Goal: Task Accomplishment & Management: Use online tool/utility

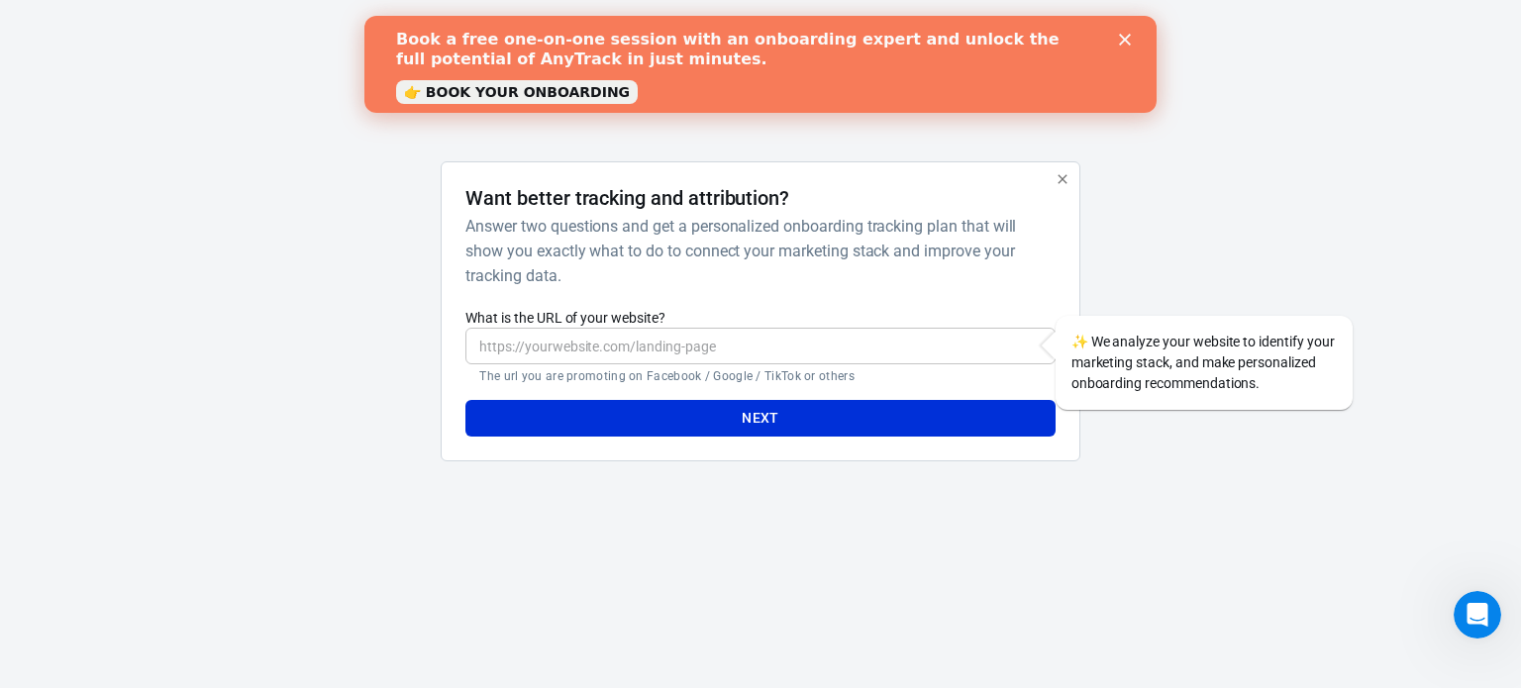
click at [577, 99] on link "👉 BOOK YOUR ONBOARDING" at bounding box center [517, 92] width 242 height 24
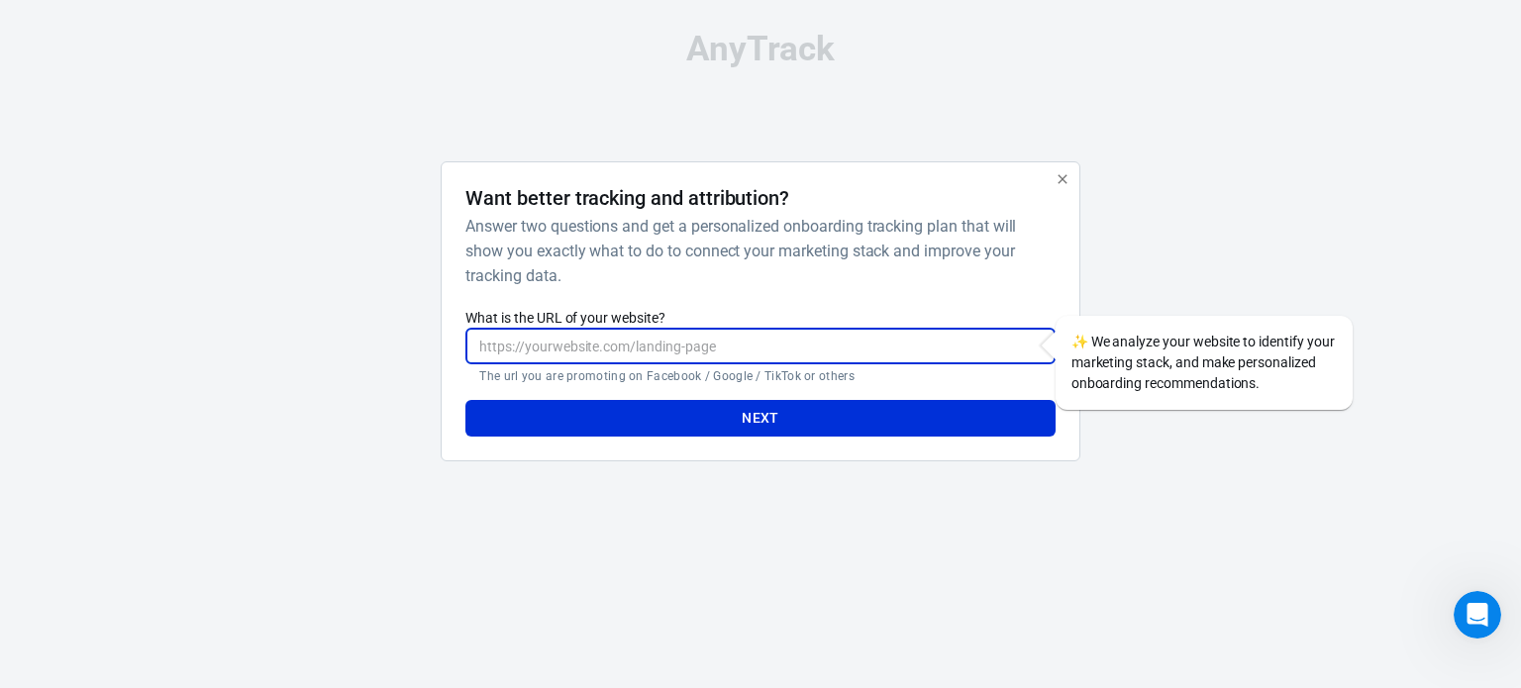
click at [530, 334] on input "What is the URL of your website?" at bounding box center [759, 346] width 589 height 37
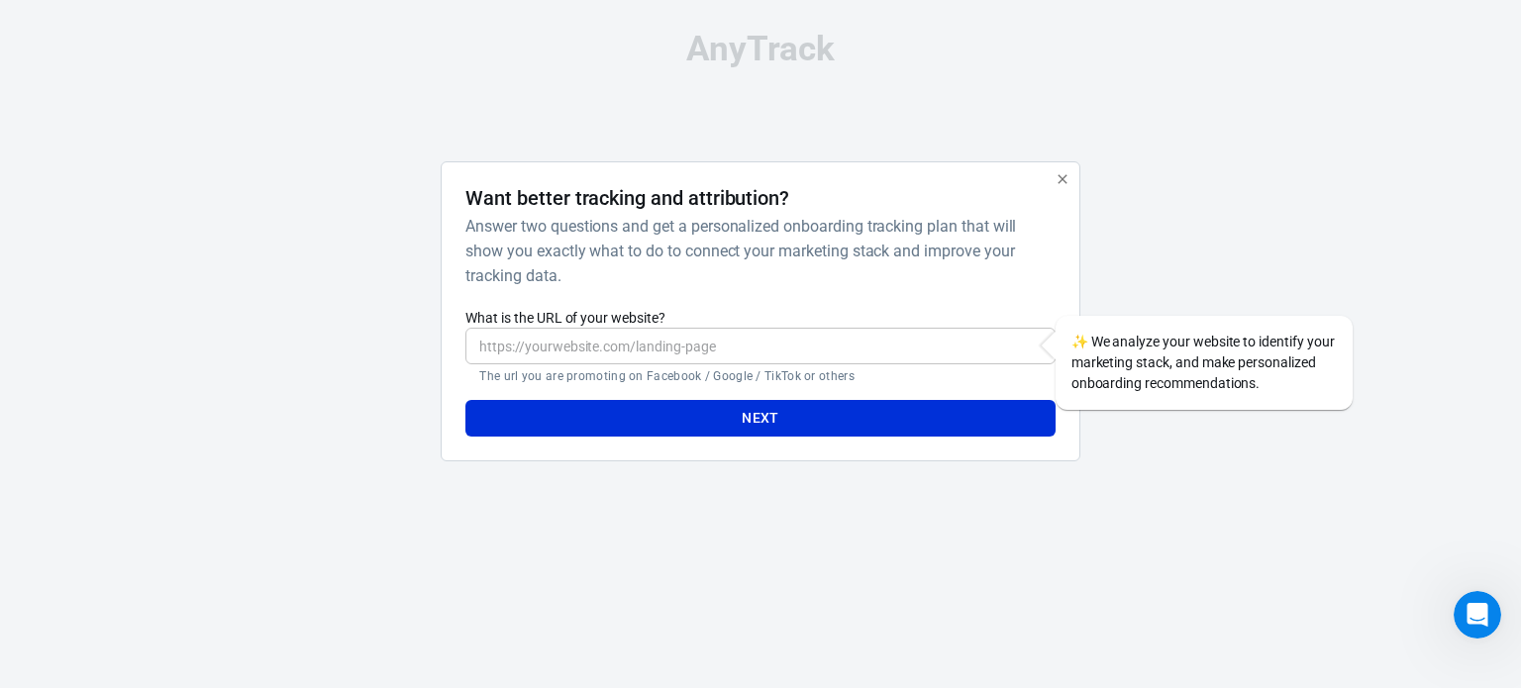
click at [1118, 509] on html "AnyTrack Want better tracking and attribution? Answer two questions and get a p…" at bounding box center [760, 254] width 1521 height 509
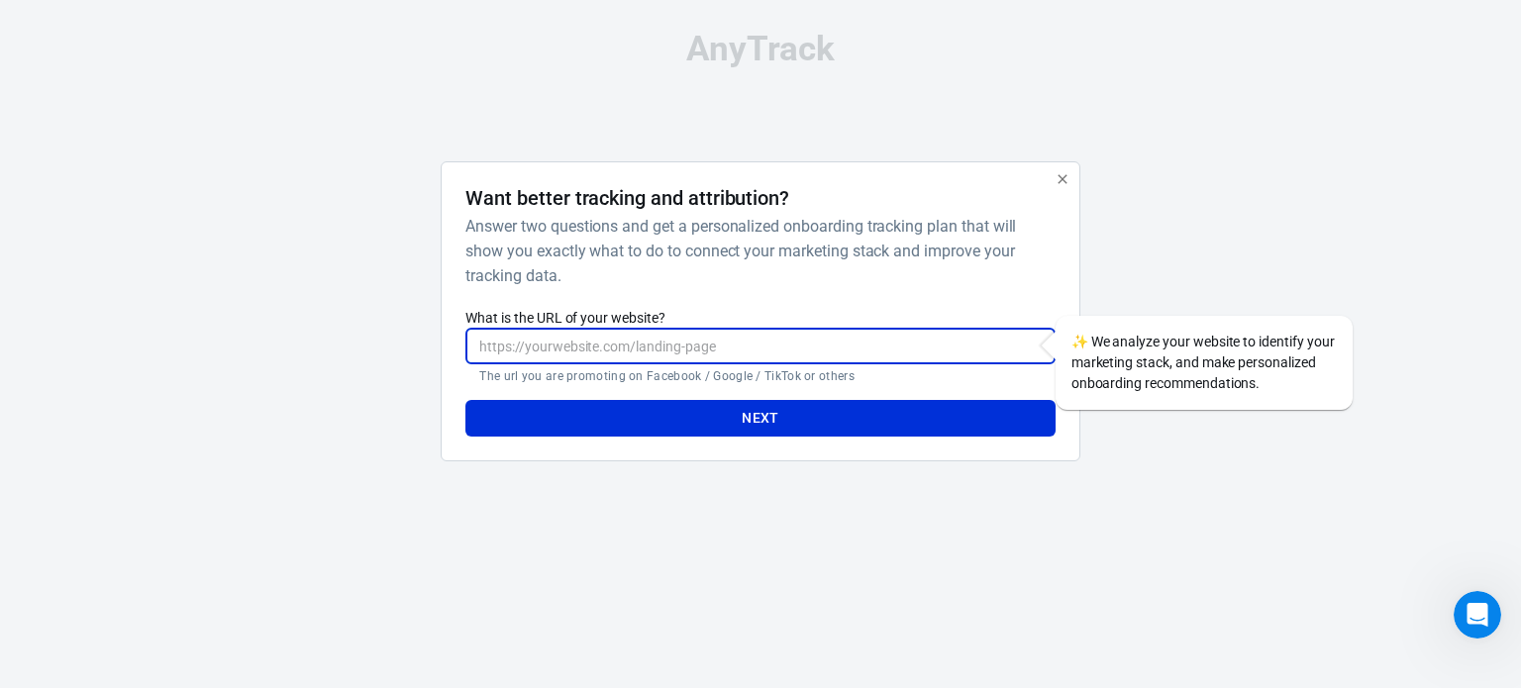
click at [796, 338] on input "What is the URL of your website?" at bounding box center [759, 346] width 589 height 37
click at [592, 356] on input "What is the URL of your website?" at bounding box center [759, 346] width 589 height 37
paste input "[URL][DOMAIN_NAME]"
click at [690, 403] on button "Next" at bounding box center [759, 418] width 589 height 37
type input "[URL][DOMAIN_NAME]"
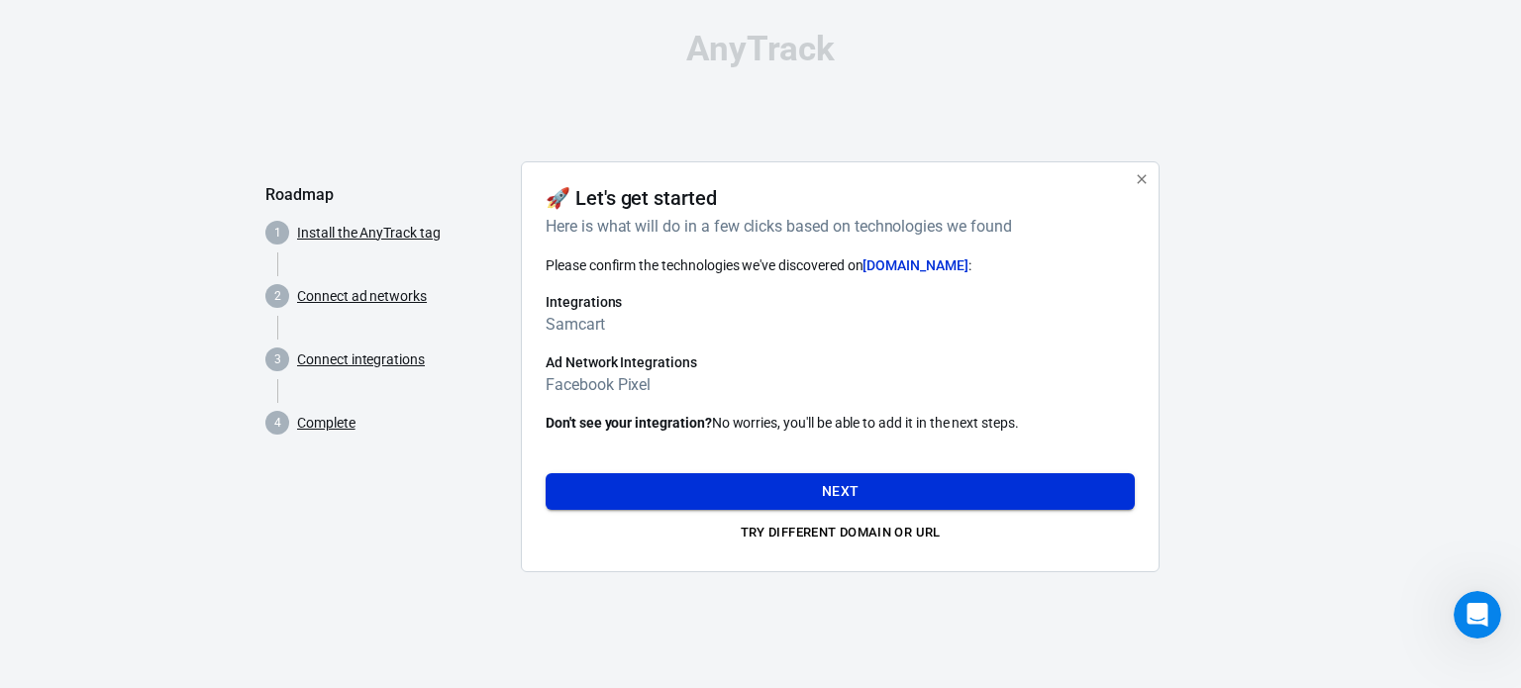
click at [849, 484] on button "Next" at bounding box center [840, 491] width 589 height 37
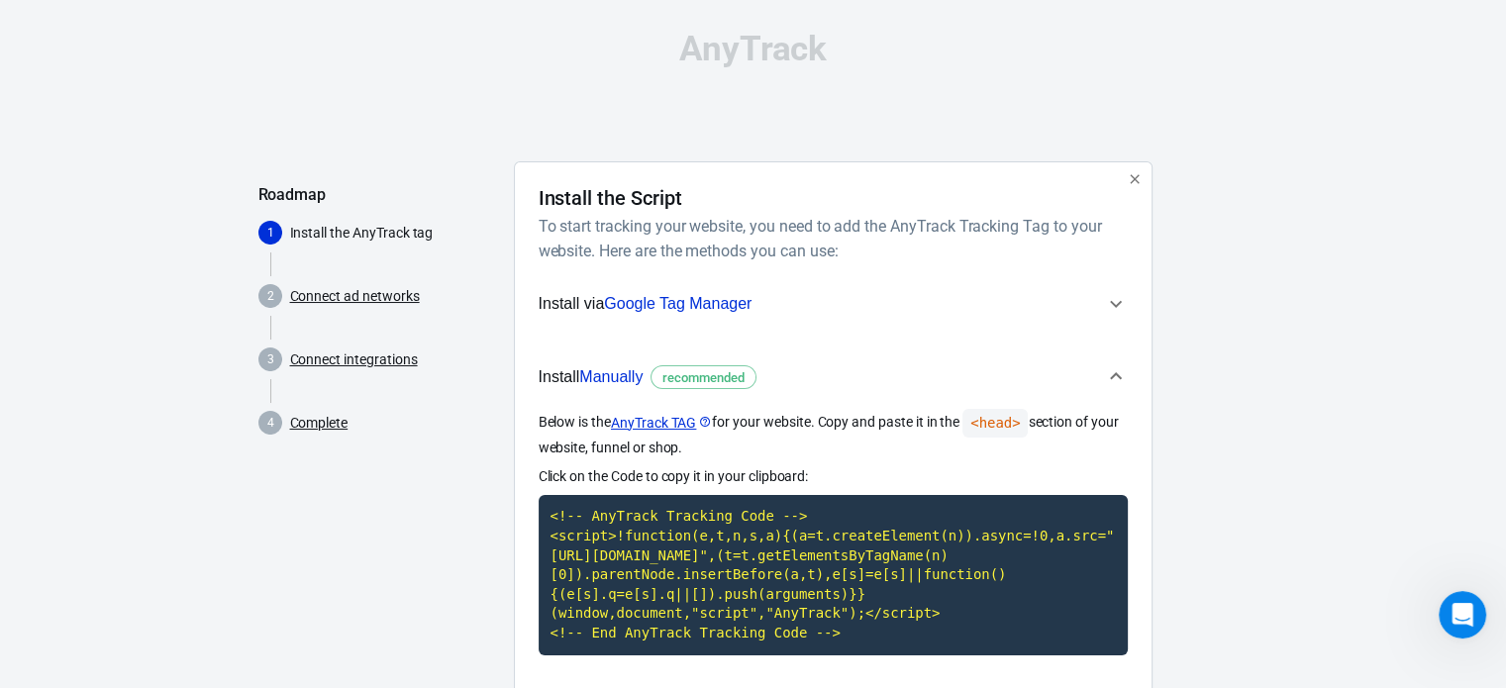
click at [1121, 303] on icon "button" at bounding box center [1116, 304] width 24 height 24
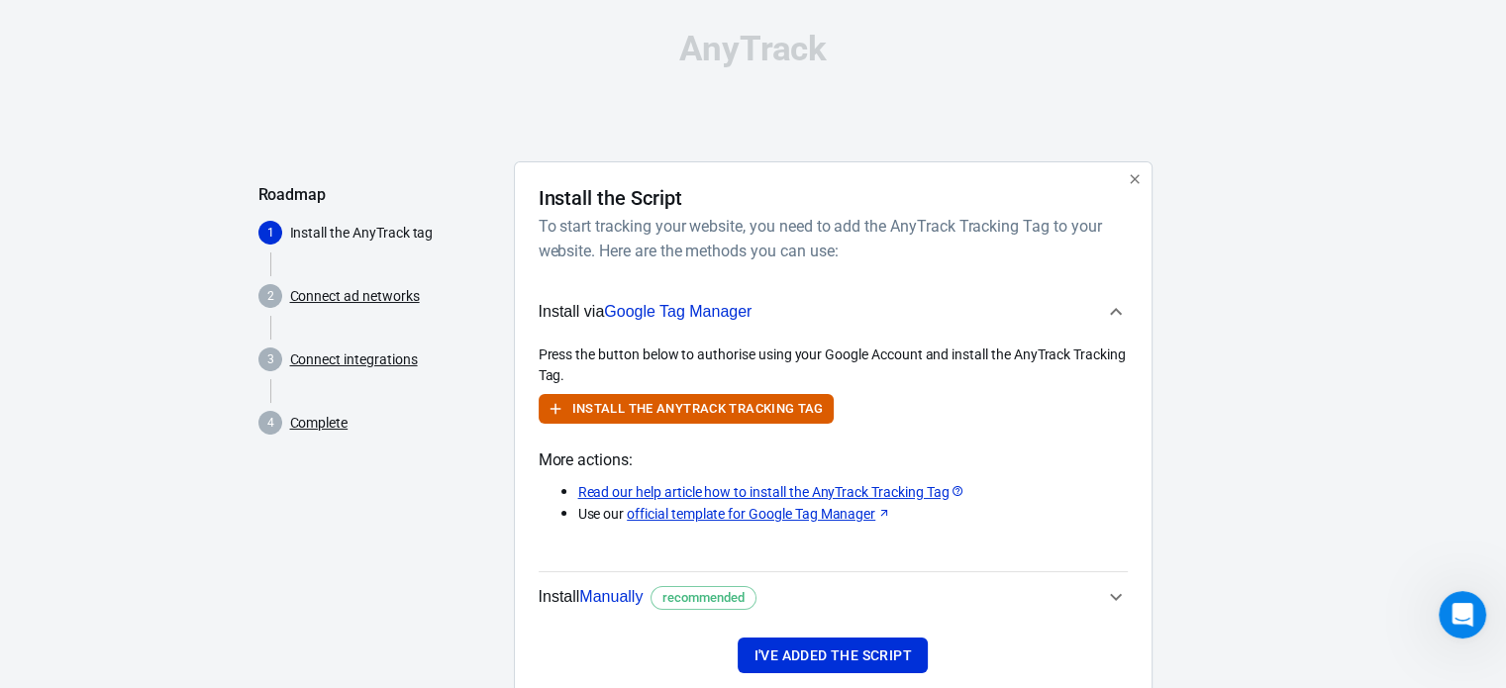
click at [1121, 303] on icon "button" at bounding box center [1116, 312] width 24 height 24
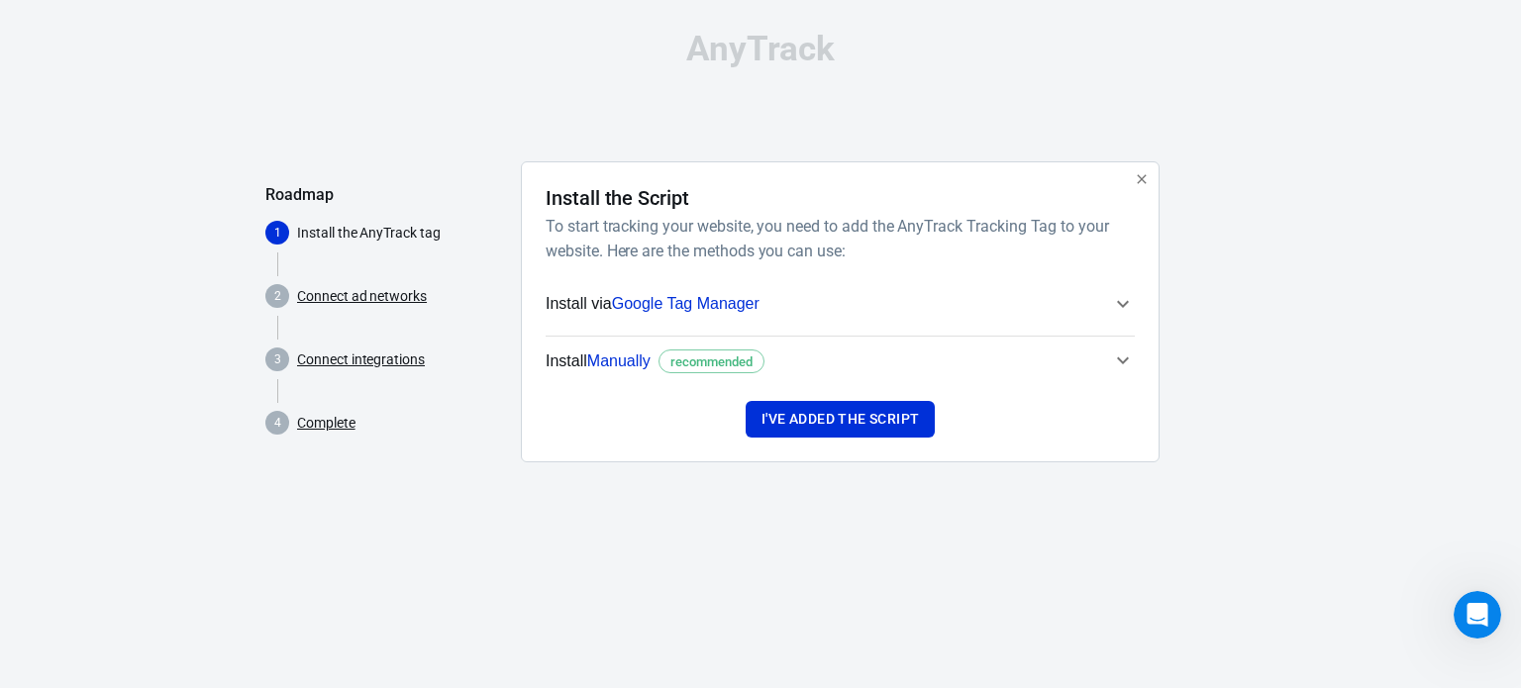
click at [1121, 363] on icon "button" at bounding box center [1123, 361] width 24 height 24
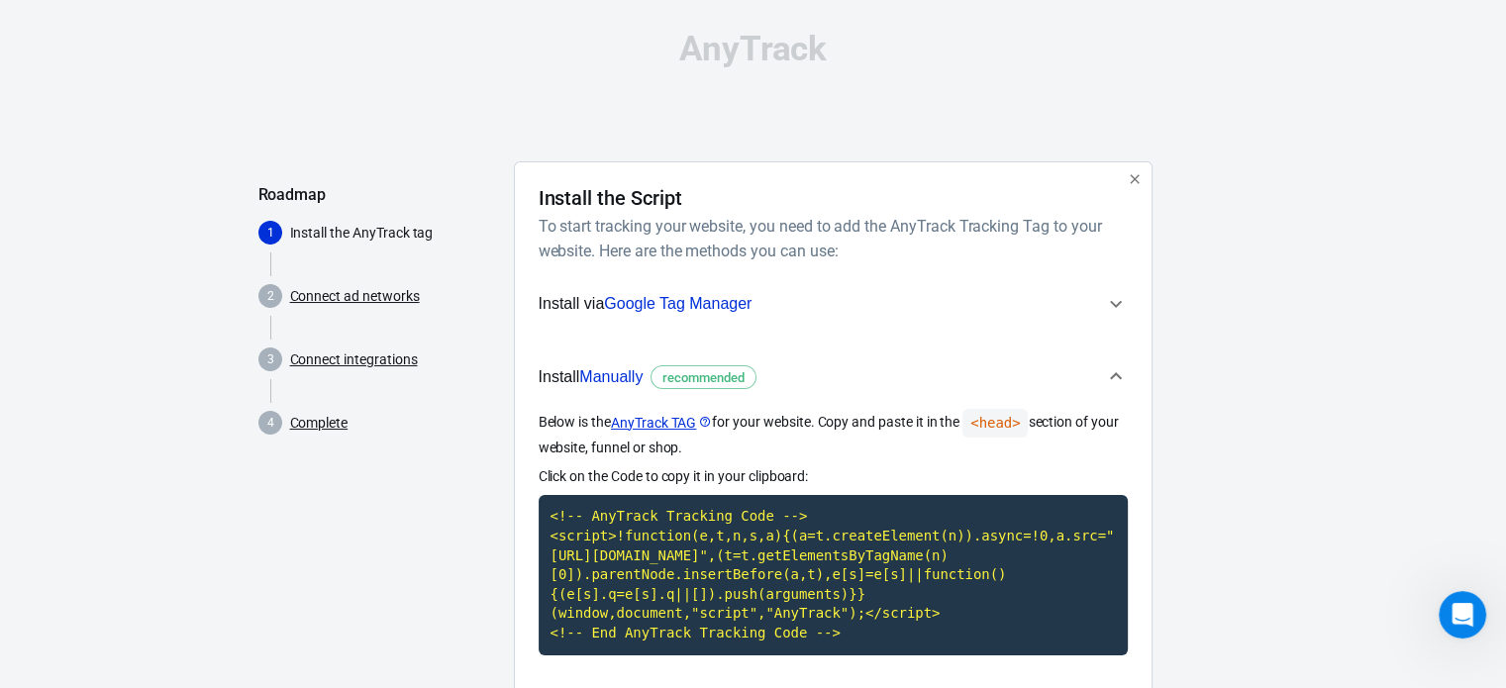
scroll to position [115, 0]
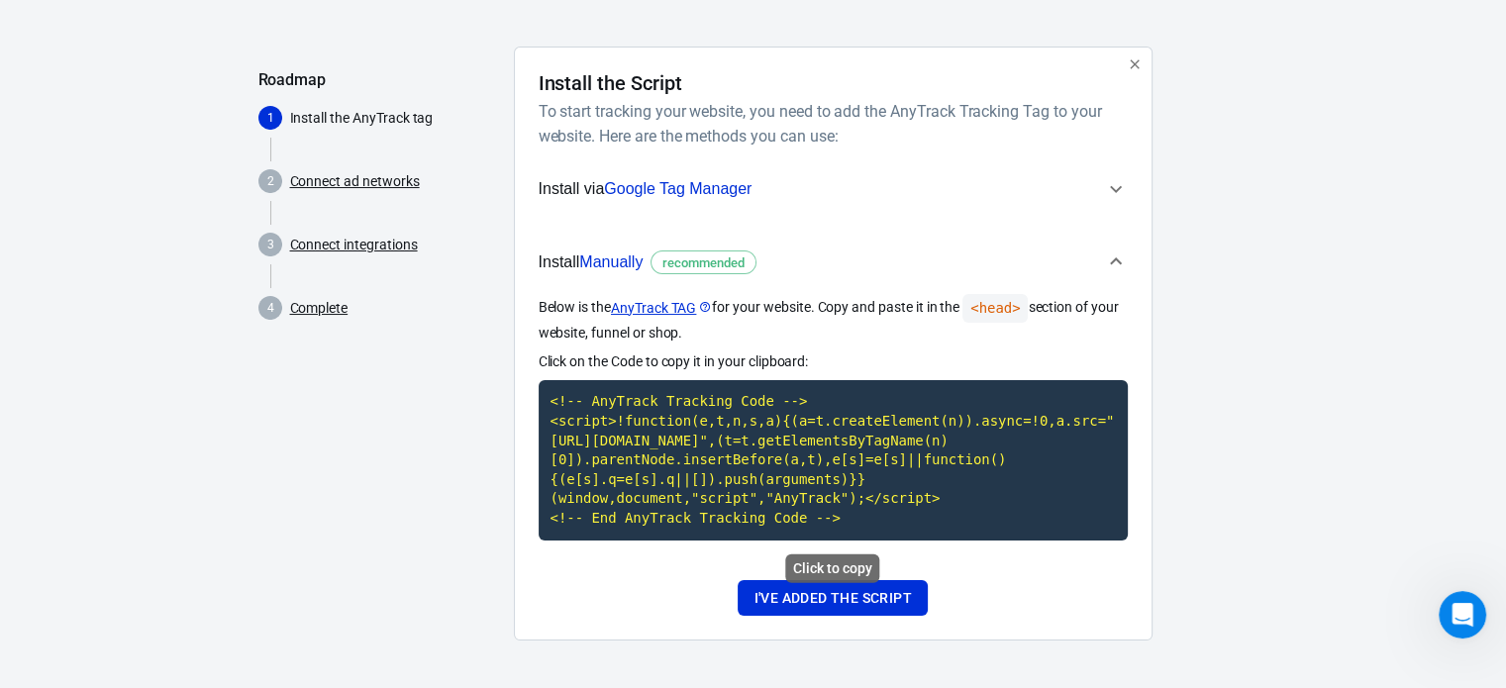
click at [771, 507] on code "<!-- AnyTrack Tracking Code --> <script>!function(e,t,n,s,a){(a=t.createElement…" at bounding box center [833, 459] width 589 height 159
click at [811, 469] on code "<!-- AnyTrack Tracking Code --> <script>!function(e,t,n,s,a){(a=t.createElement…" at bounding box center [833, 459] width 589 height 159
click at [673, 516] on code "<!-- AnyTrack Tracking Code --> <script>!function(e,t,n,s,a){(a=t.createElement…" at bounding box center [833, 459] width 589 height 159
click at [877, 606] on button "I've added the script" at bounding box center [832, 598] width 189 height 37
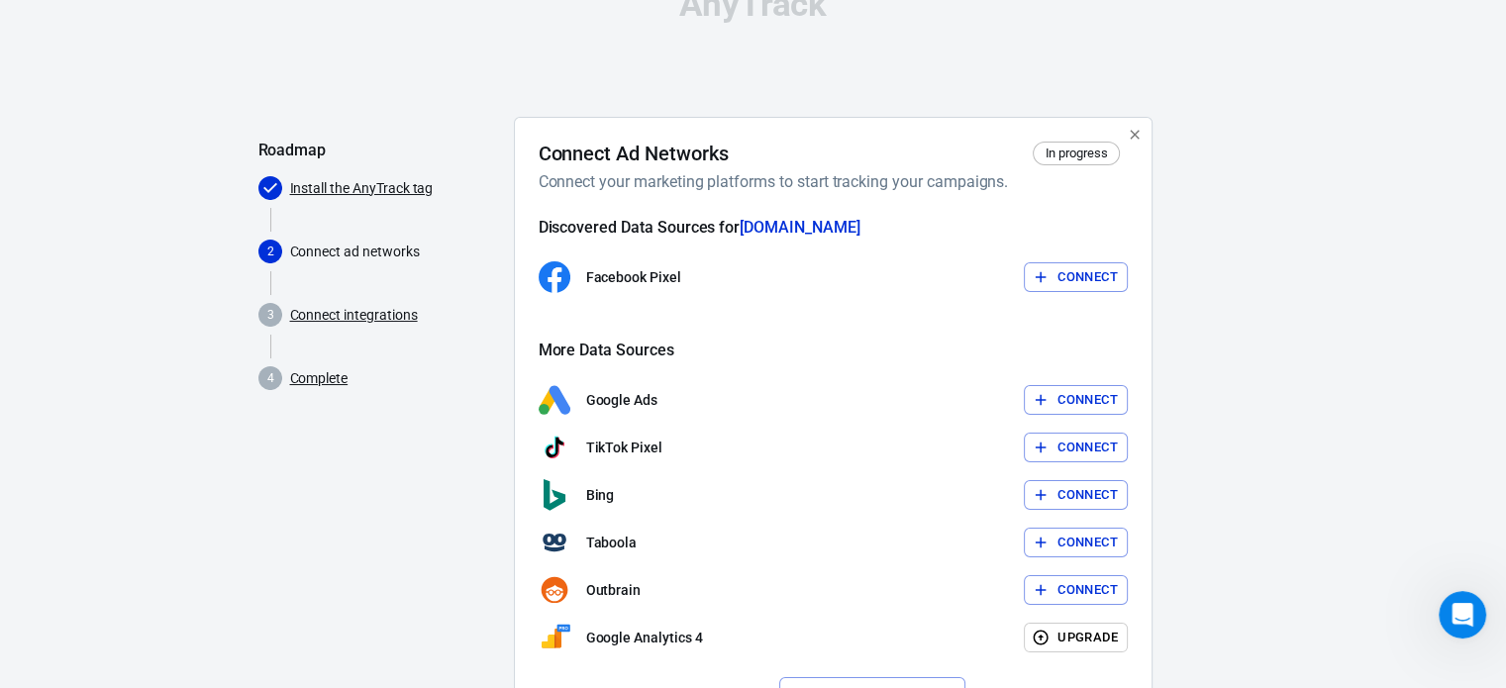
scroll to position [9, 0]
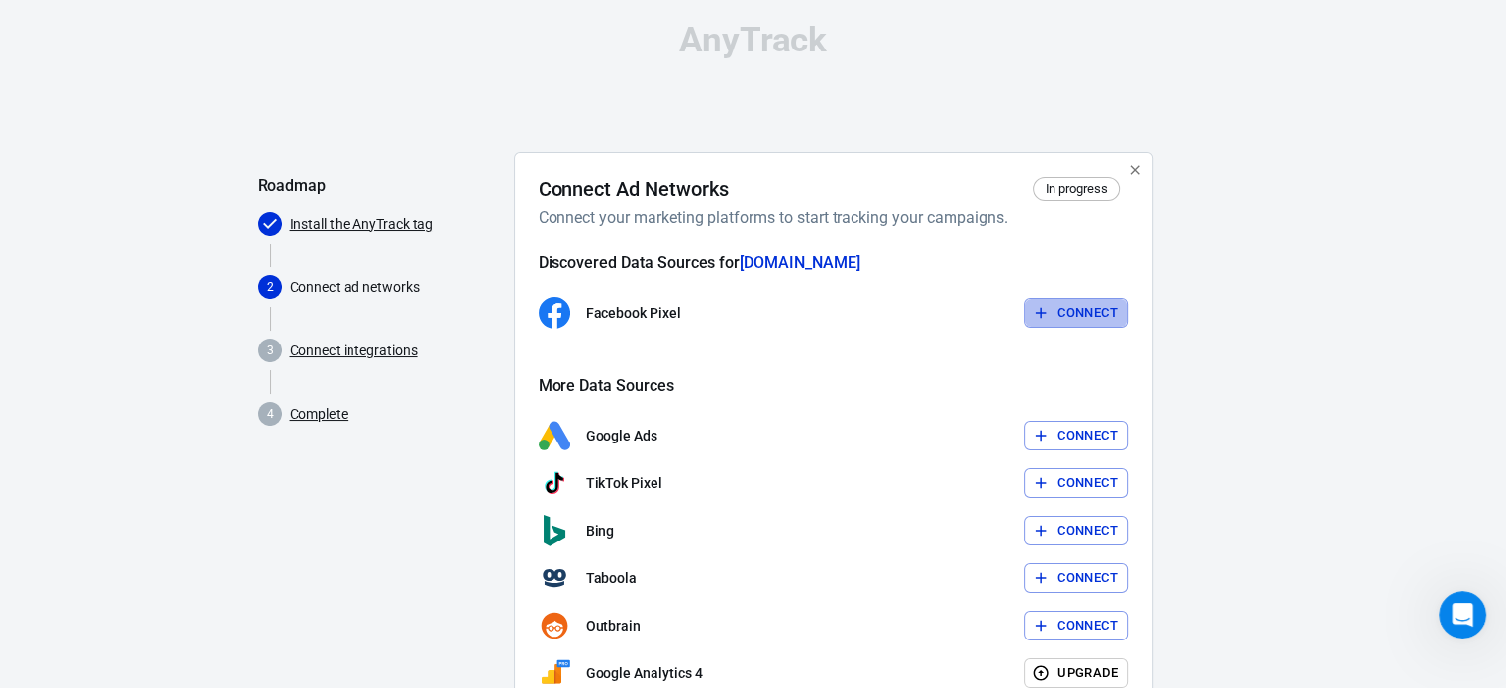
click at [1065, 314] on button "Connect" at bounding box center [1076, 313] width 104 height 31
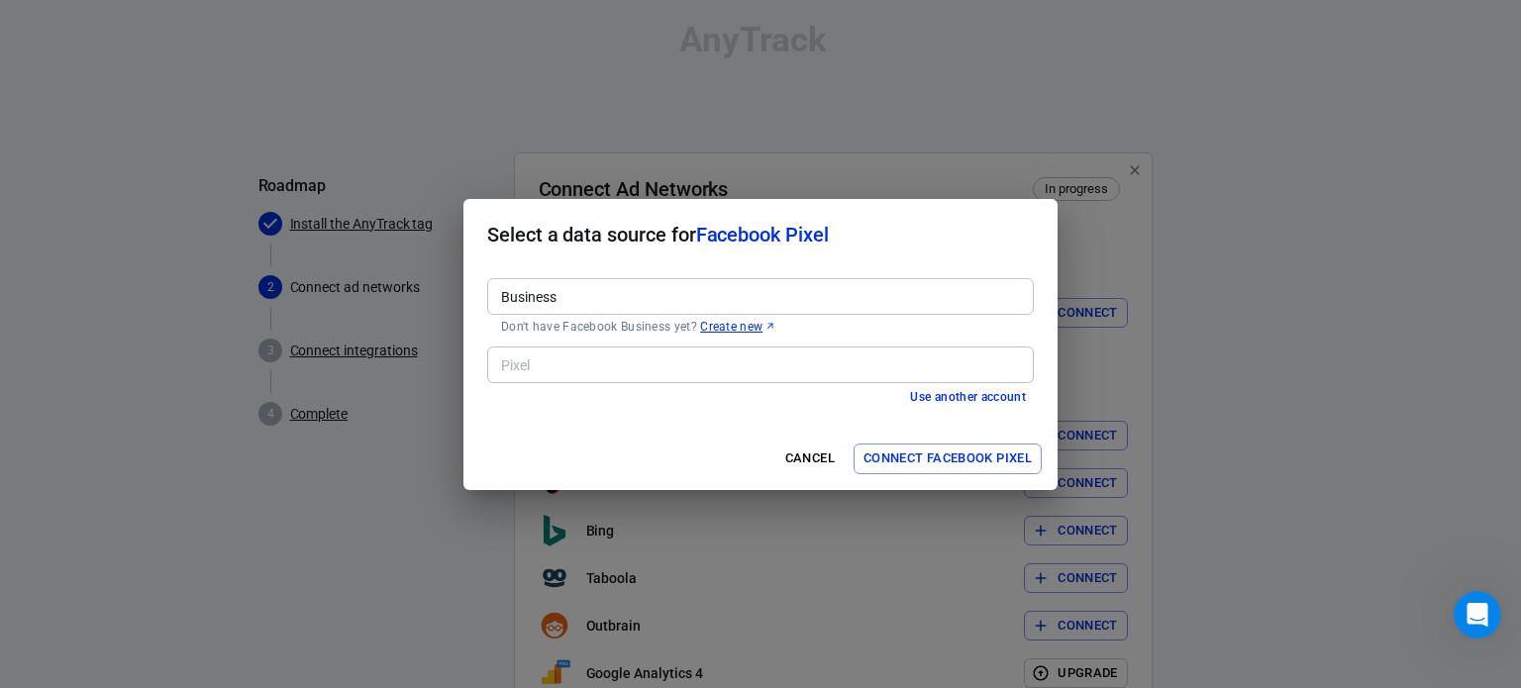
click at [933, 461] on button "Connect Facebook Pixel" at bounding box center [948, 459] width 188 height 31
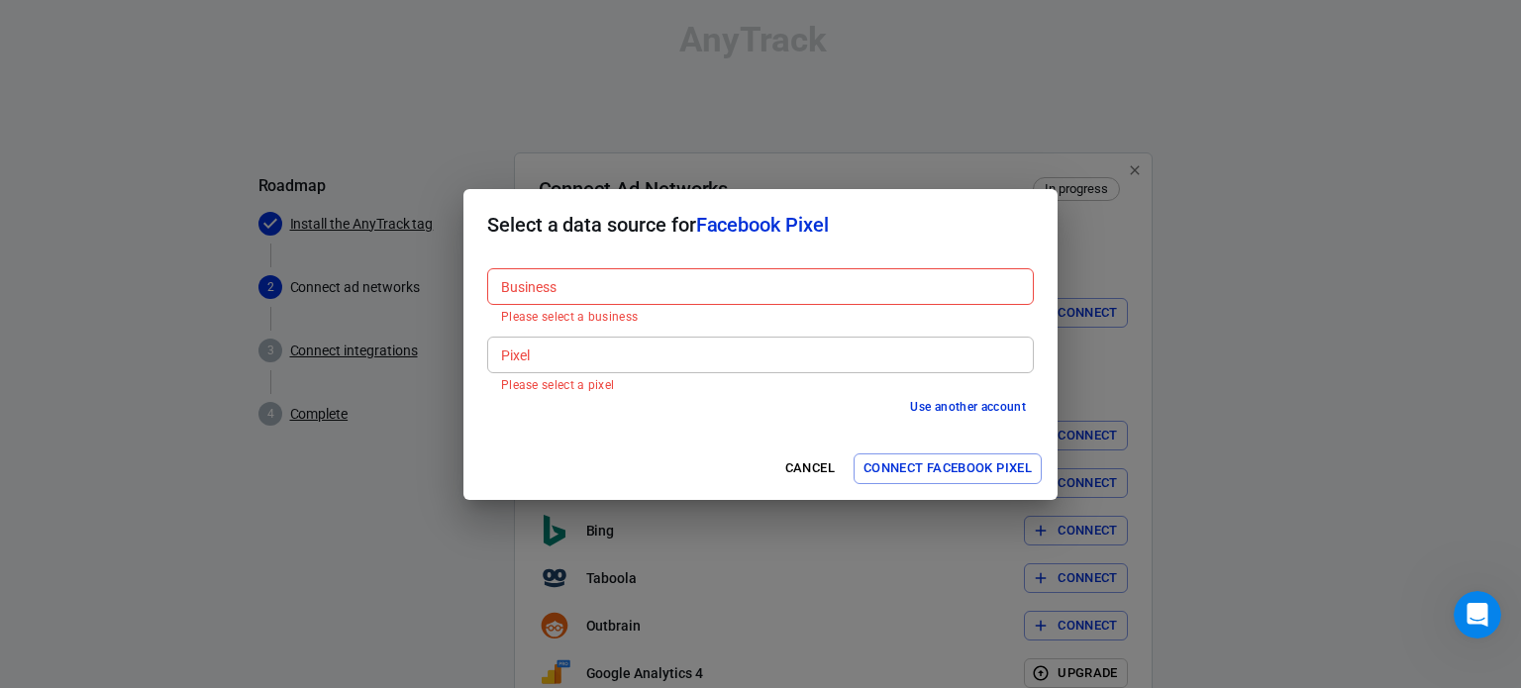
click at [515, 367] on div "Pixel" at bounding box center [760, 355] width 547 height 37
click at [556, 285] on input "Business" at bounding box center [759, 286] width 532 height 25
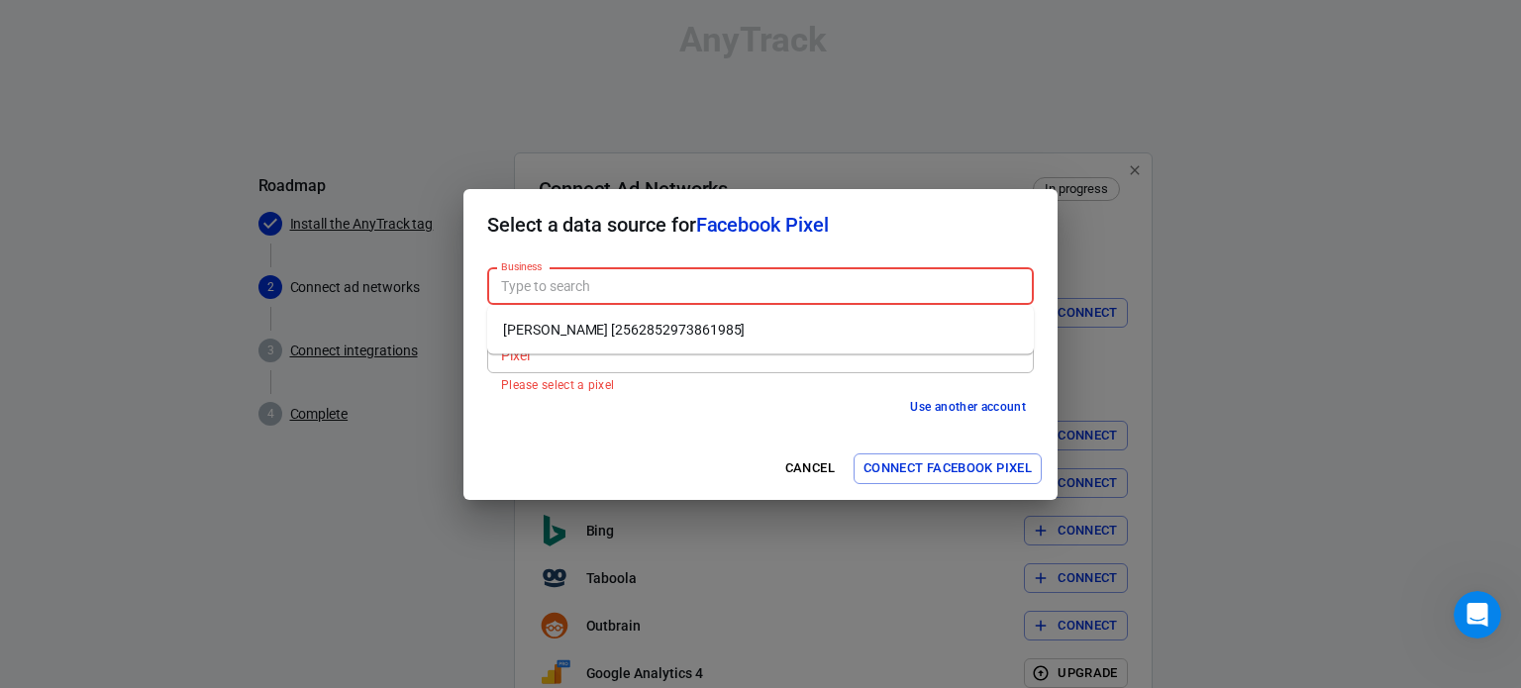
click at [574, 326] on li "[PERSON_NAME] [2562852973861985]" at bounding box center [760, 330] width 547 height 33
type input "[PERSON_NAME] [2562852973861985]"
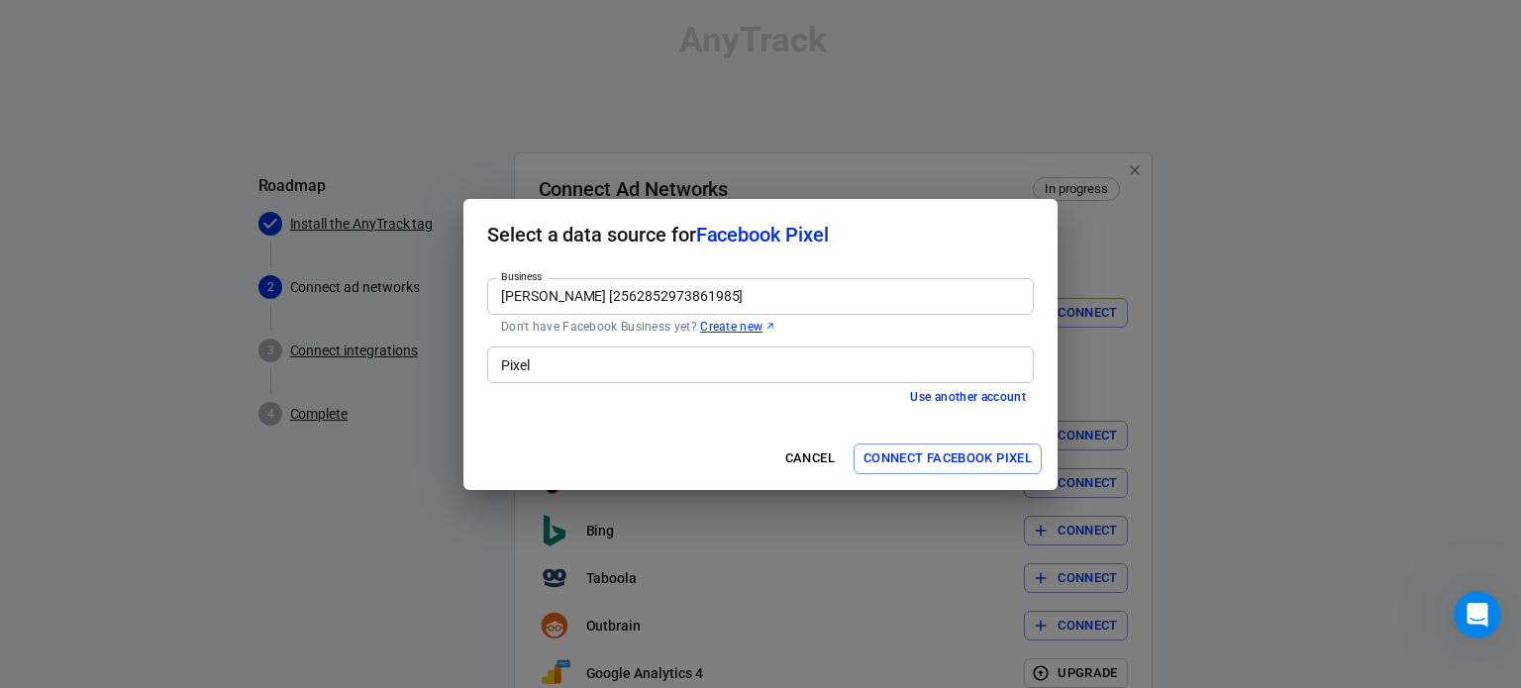
click at [557, 367] on input "Pixel" at bounding box center [759, 365] width 532 height 25
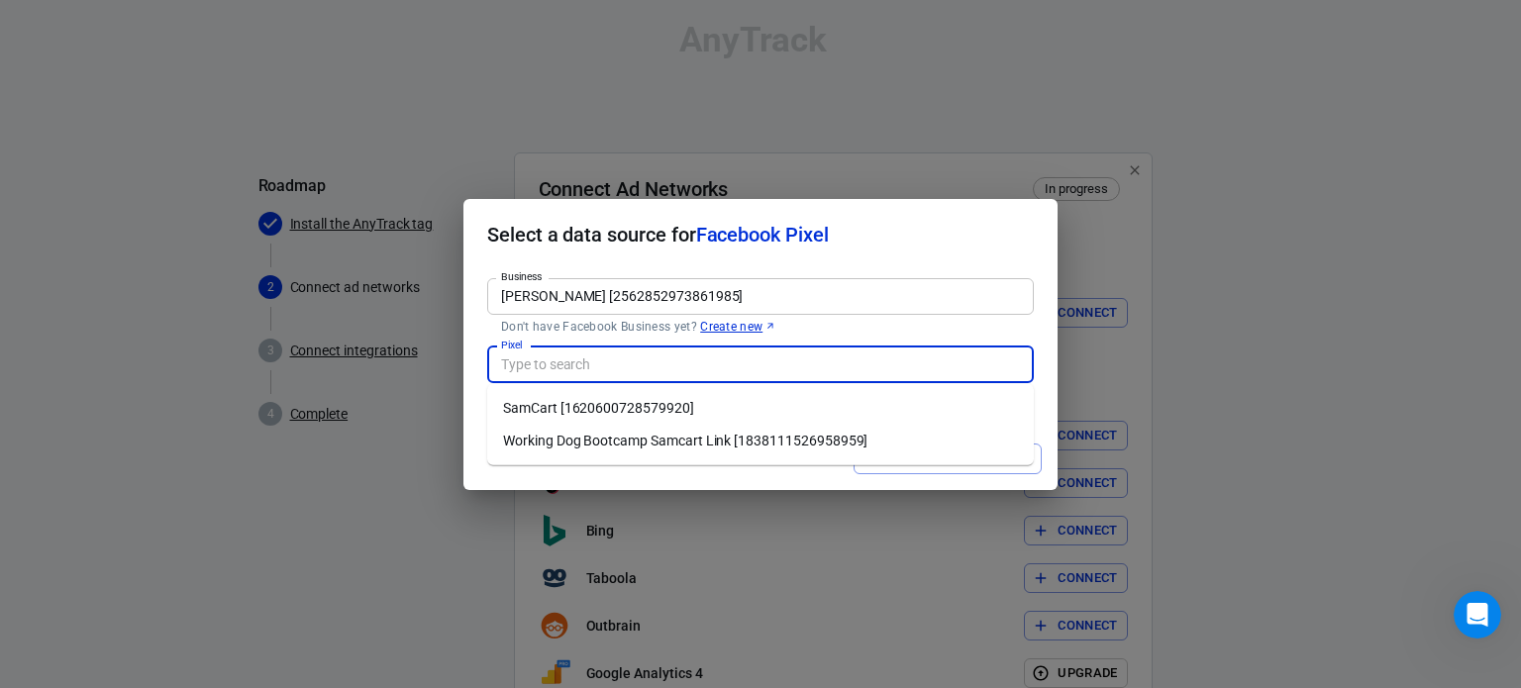
click at [557, 408] on li "SamCart [1620600728579920]" at bounding box center [760, 408] width 547 height 33
type input "SamCart [1620600728579920]"
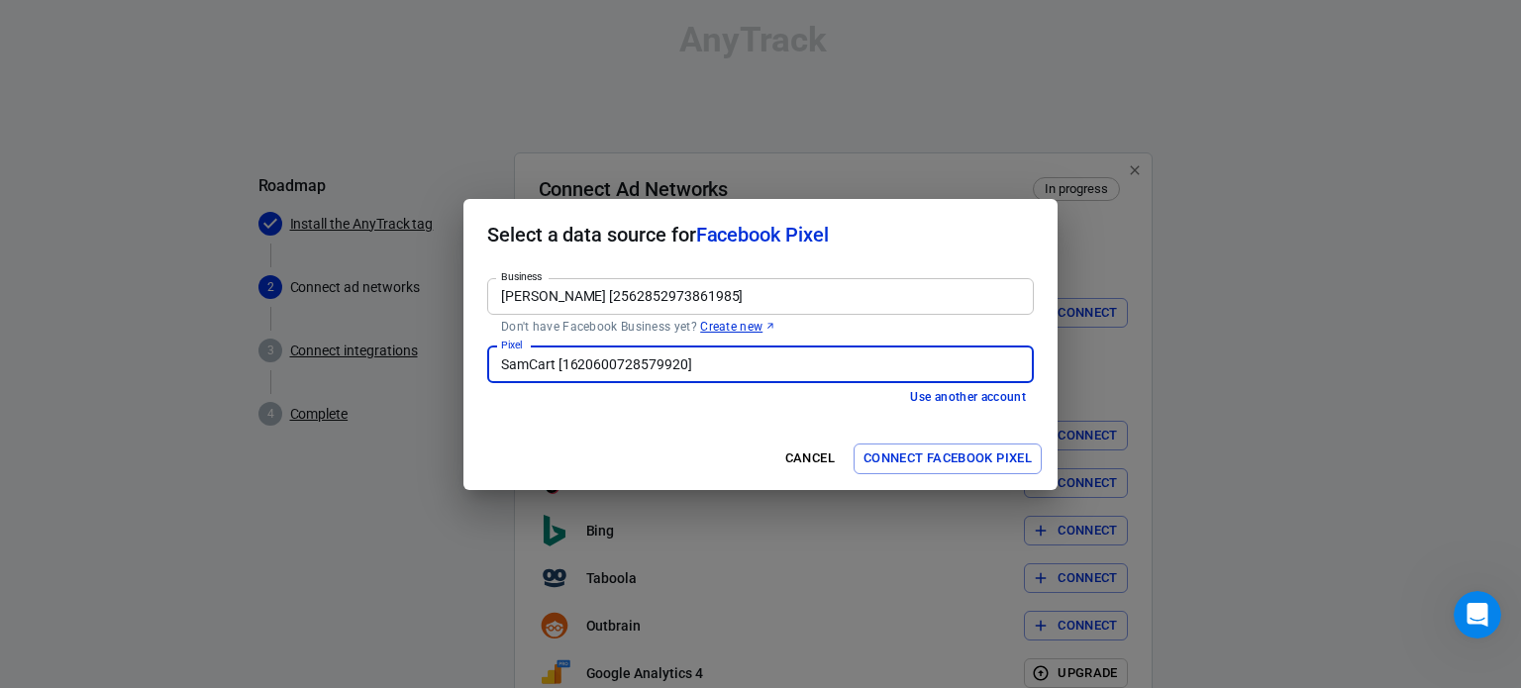
click at [907, 451] on button "Connect Facebook Pixel" at bounding box center [948, 459] width 188 height 31
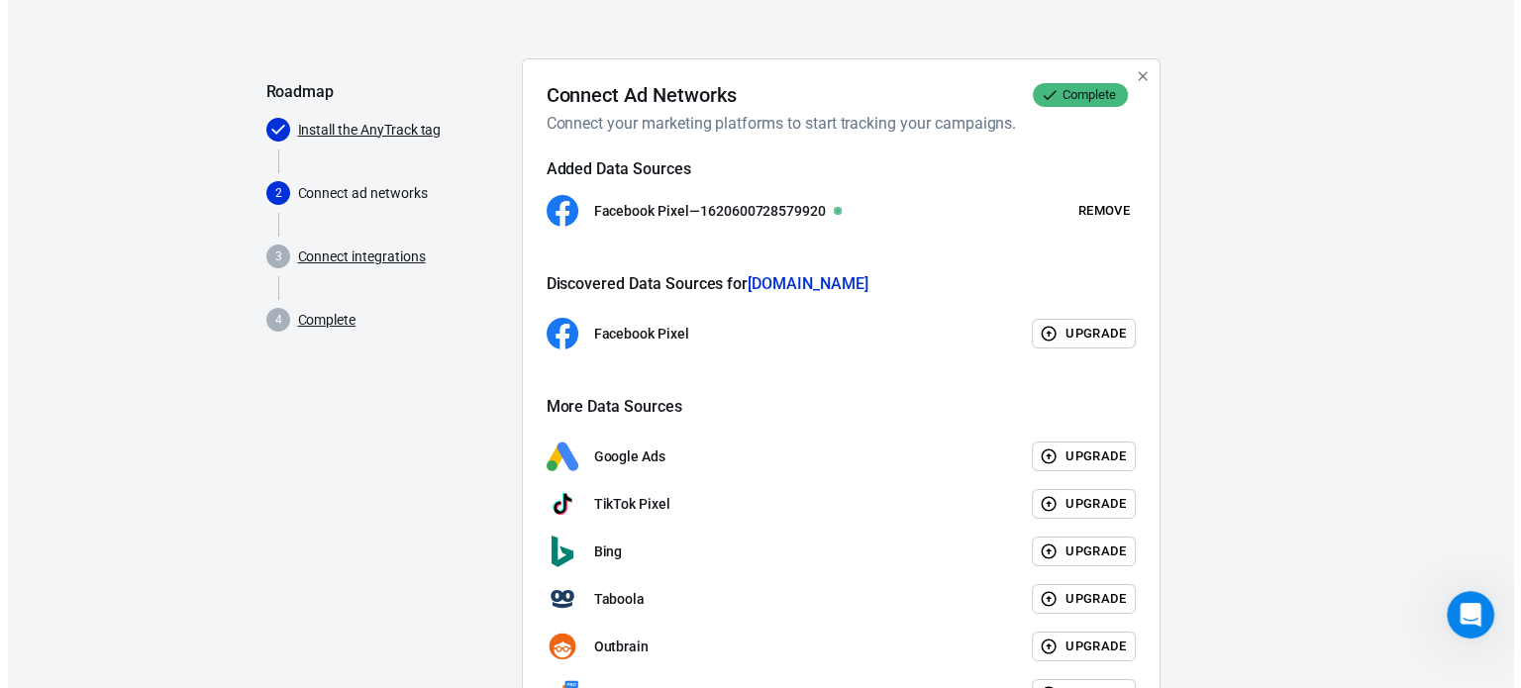
scroll to position [142, 0]
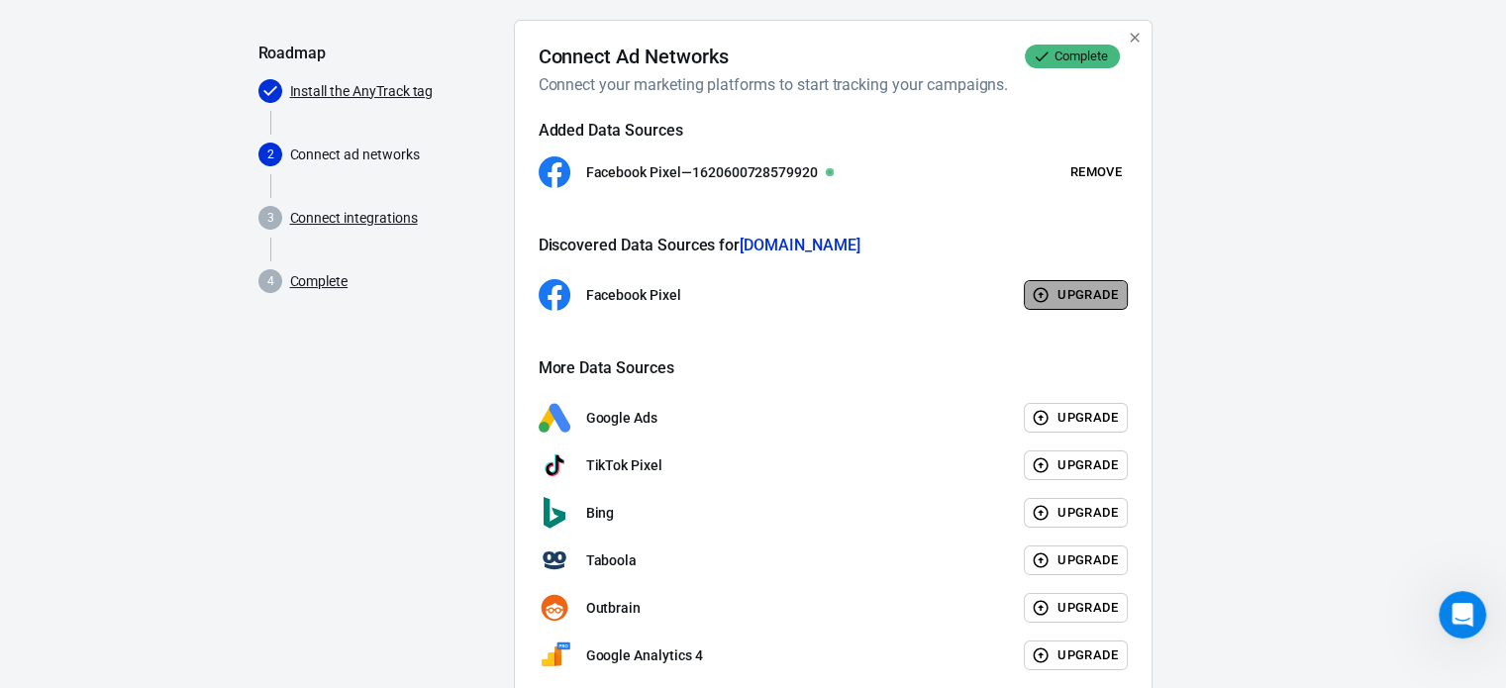
click at [1059, 302] on button "Upgrade" at bounding box center [1076, 295] width 104 height 31
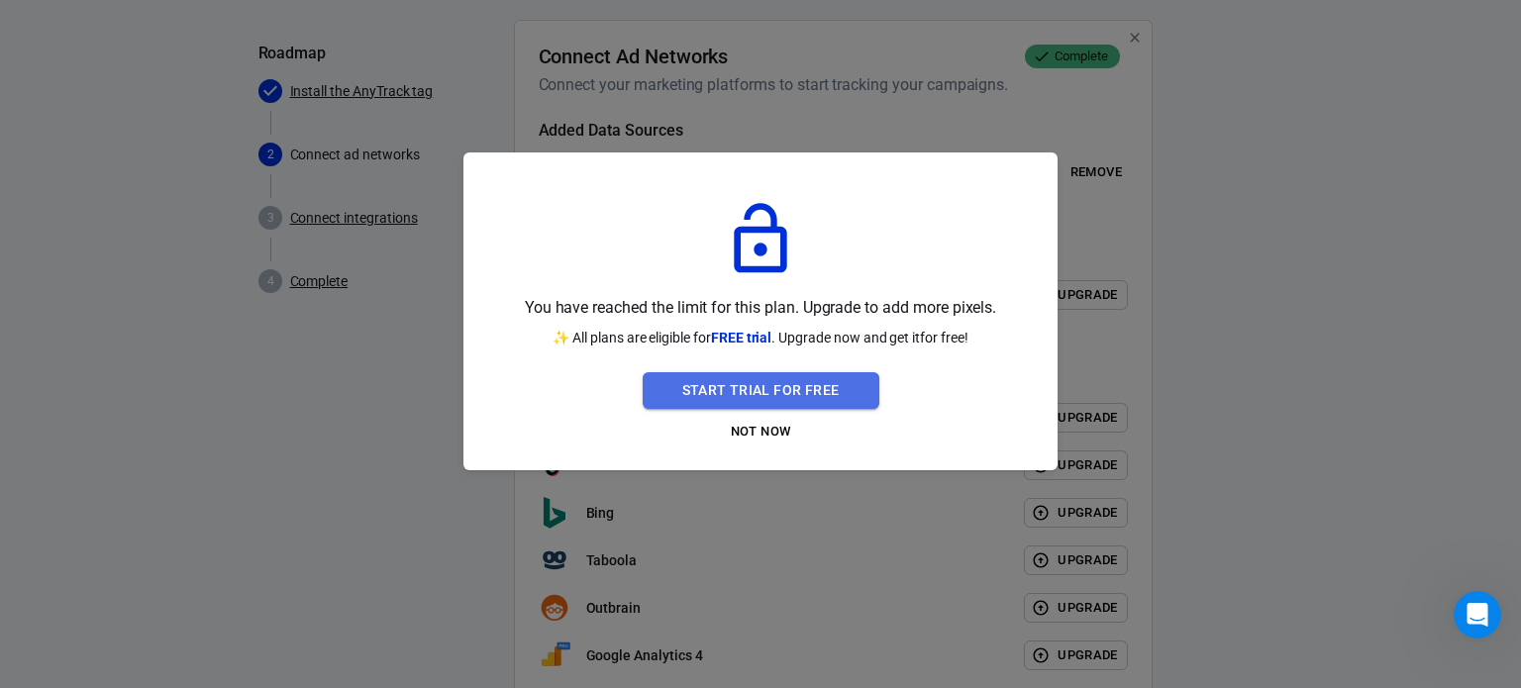
click at [809, 387] on button "Start Trial For Free" at bounding box center [761, 390] width 237 height 37
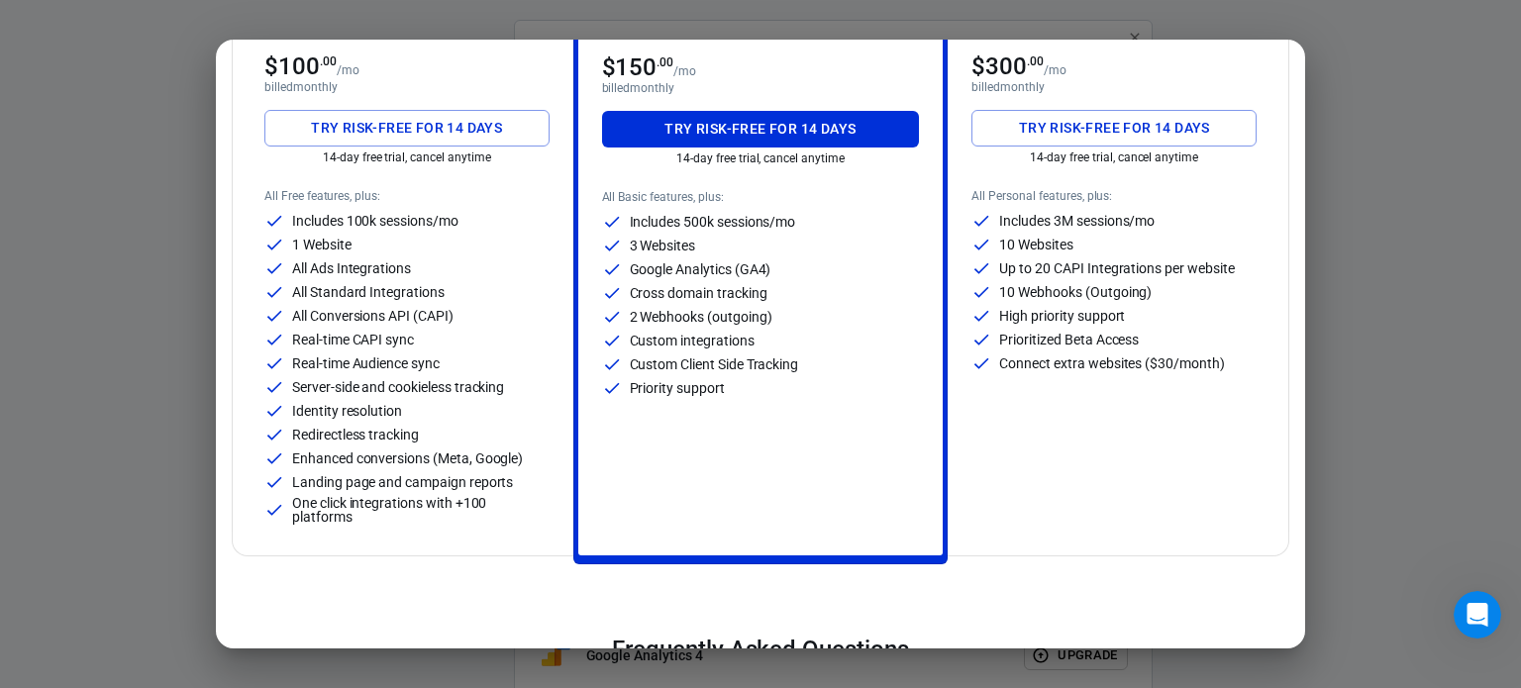
scroll to position [132, 0]
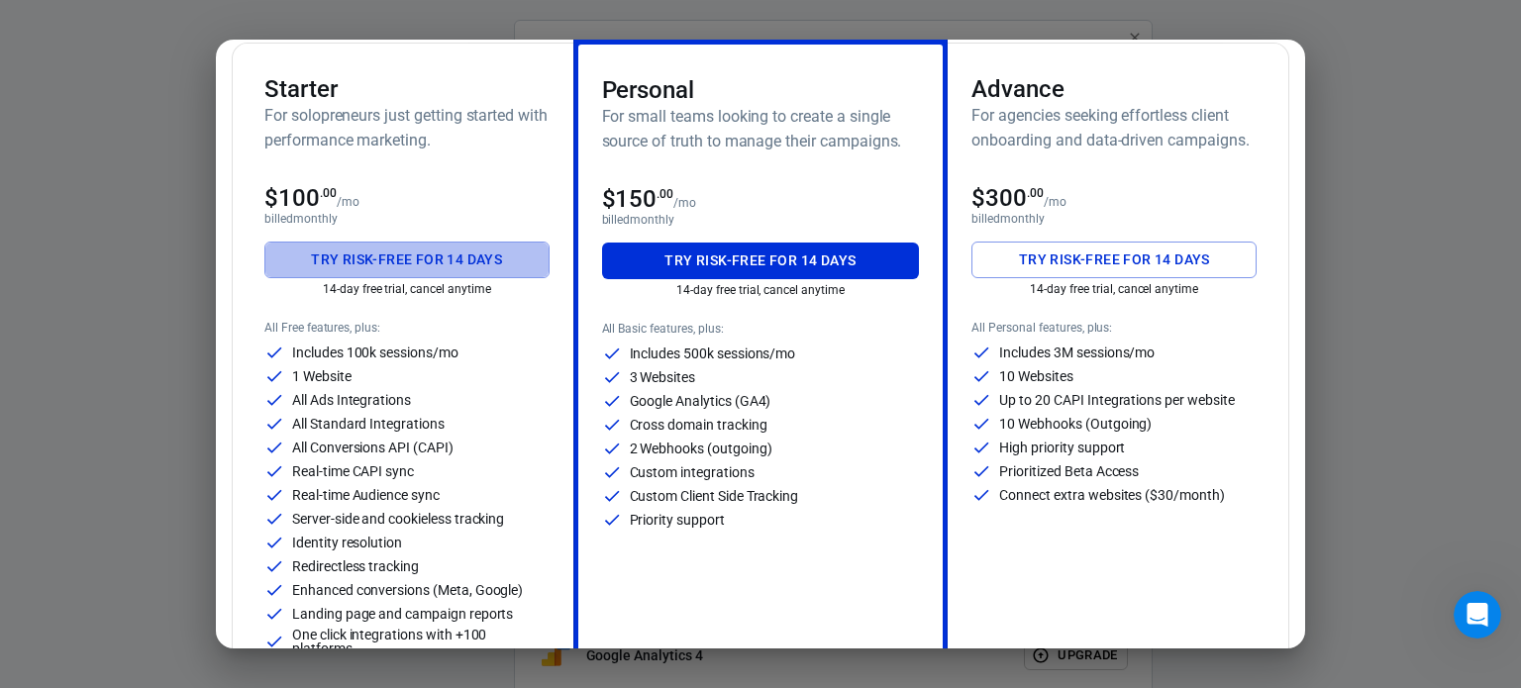
click at [427, 268] on button "Try risk-free for 14 days" at bounding box center [406, 260] width 285 height 37
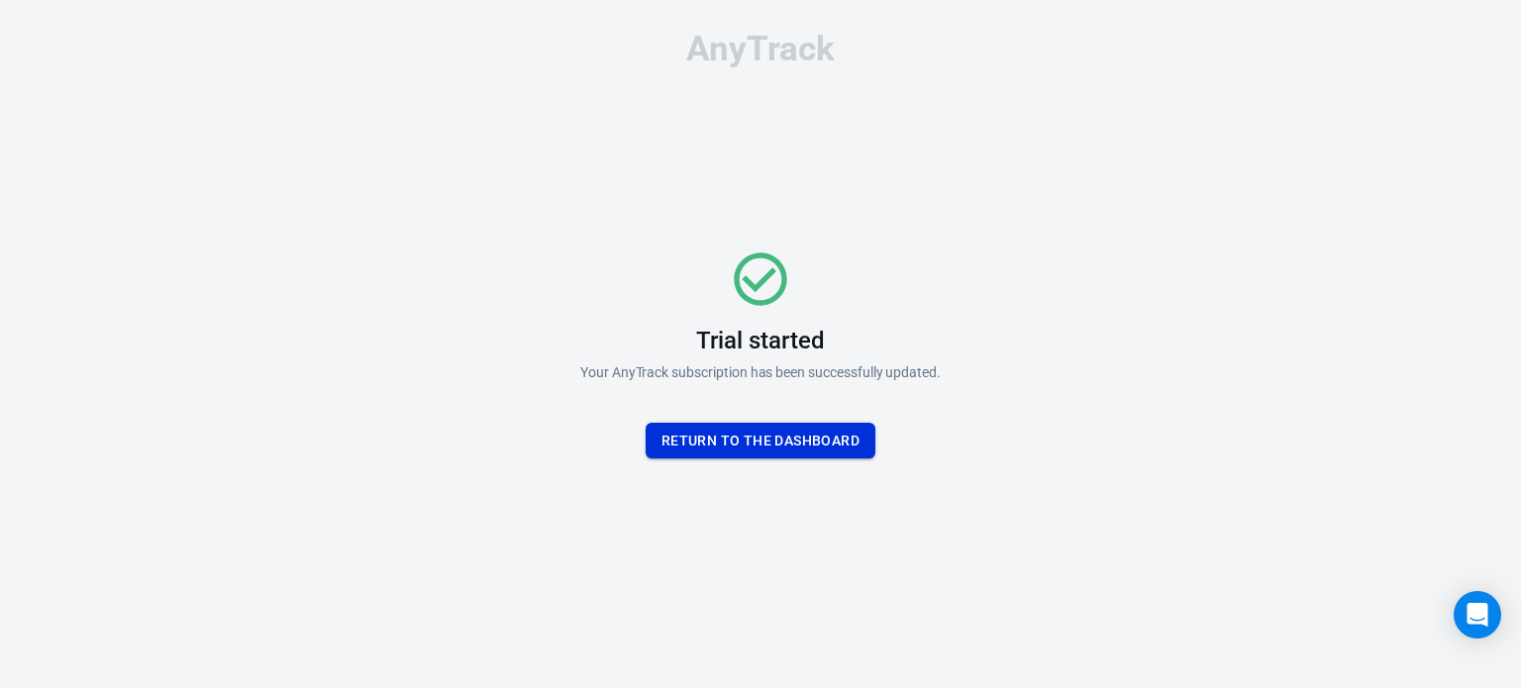
click at [823, 438] on button "Return To the dashboard" at bounding box center [761, 441] width 230 height 37
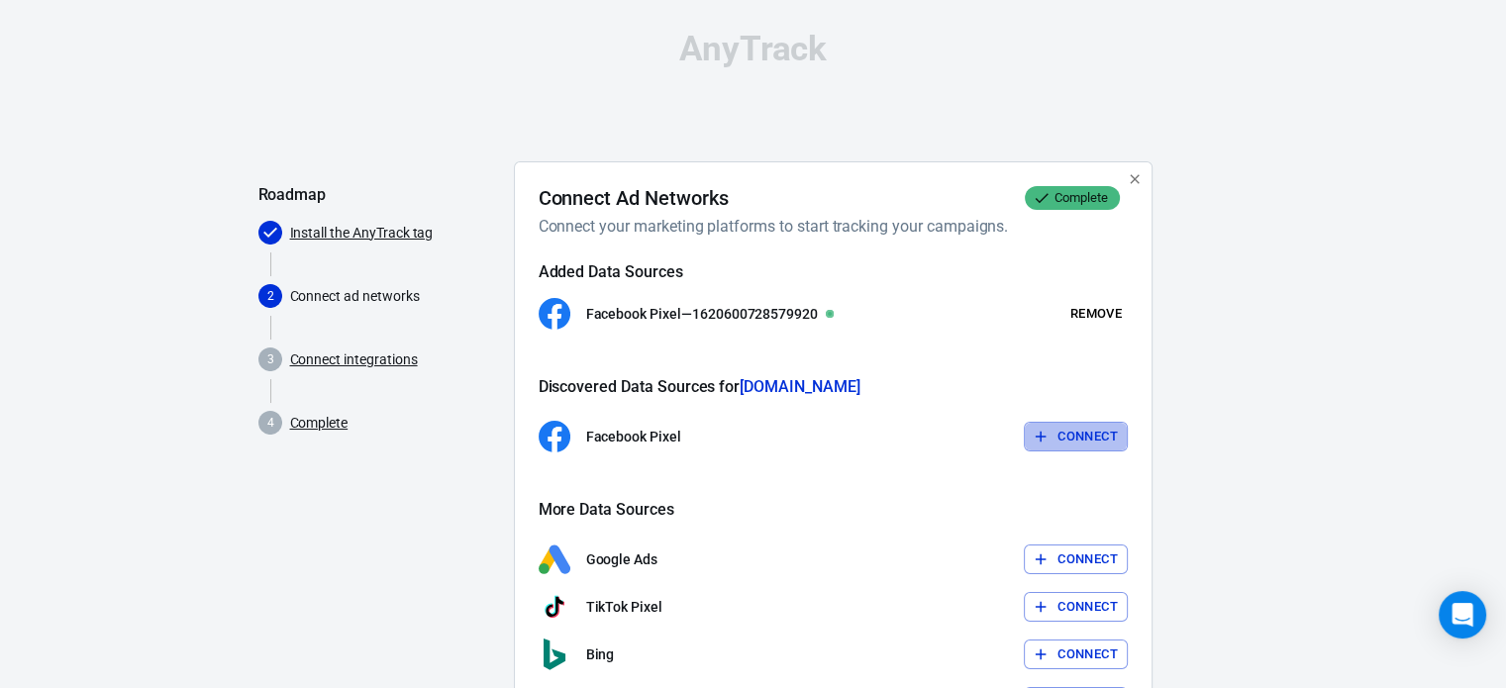
click at [1105, 447] on button "Connect" at bounding box center [1076, 437] width 104 height 31
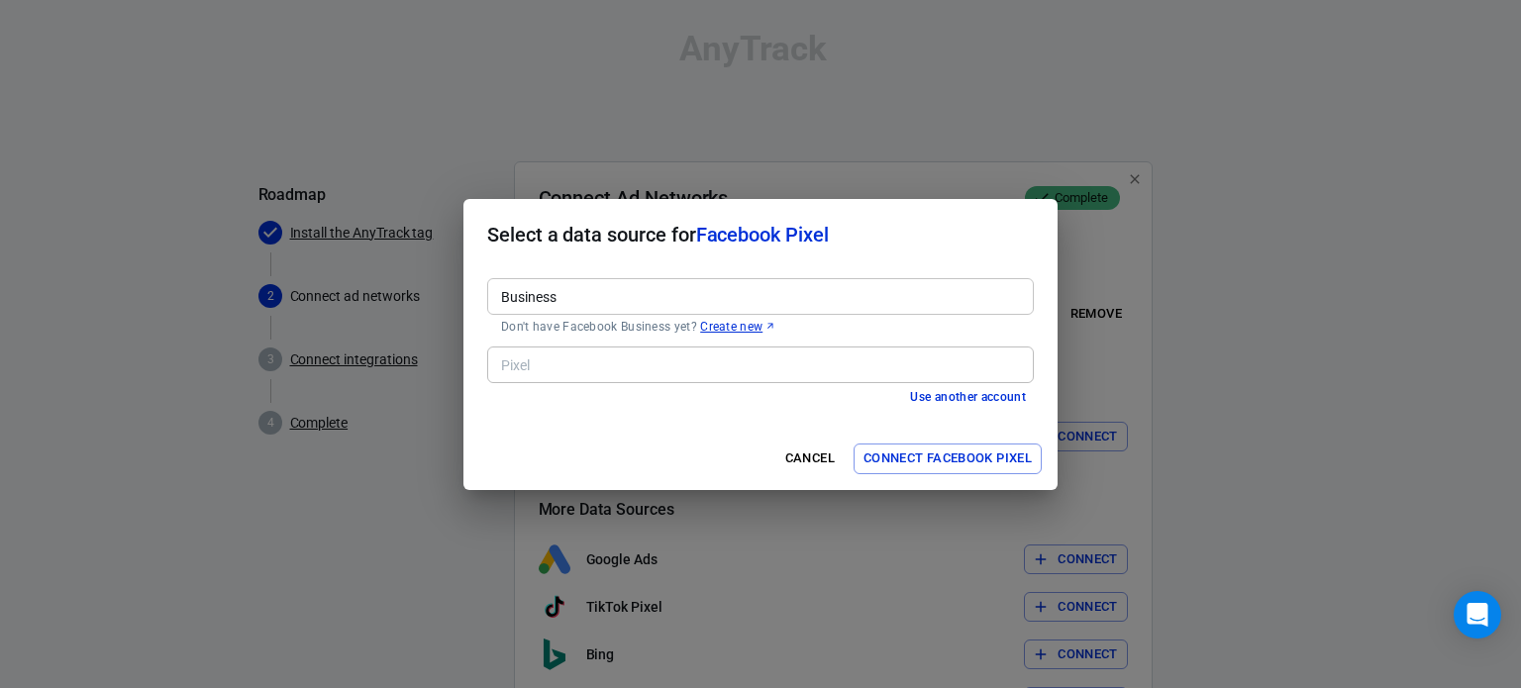
click at [851, 296] on input "Business" at bounding box center [759, 296] width 532 height 25
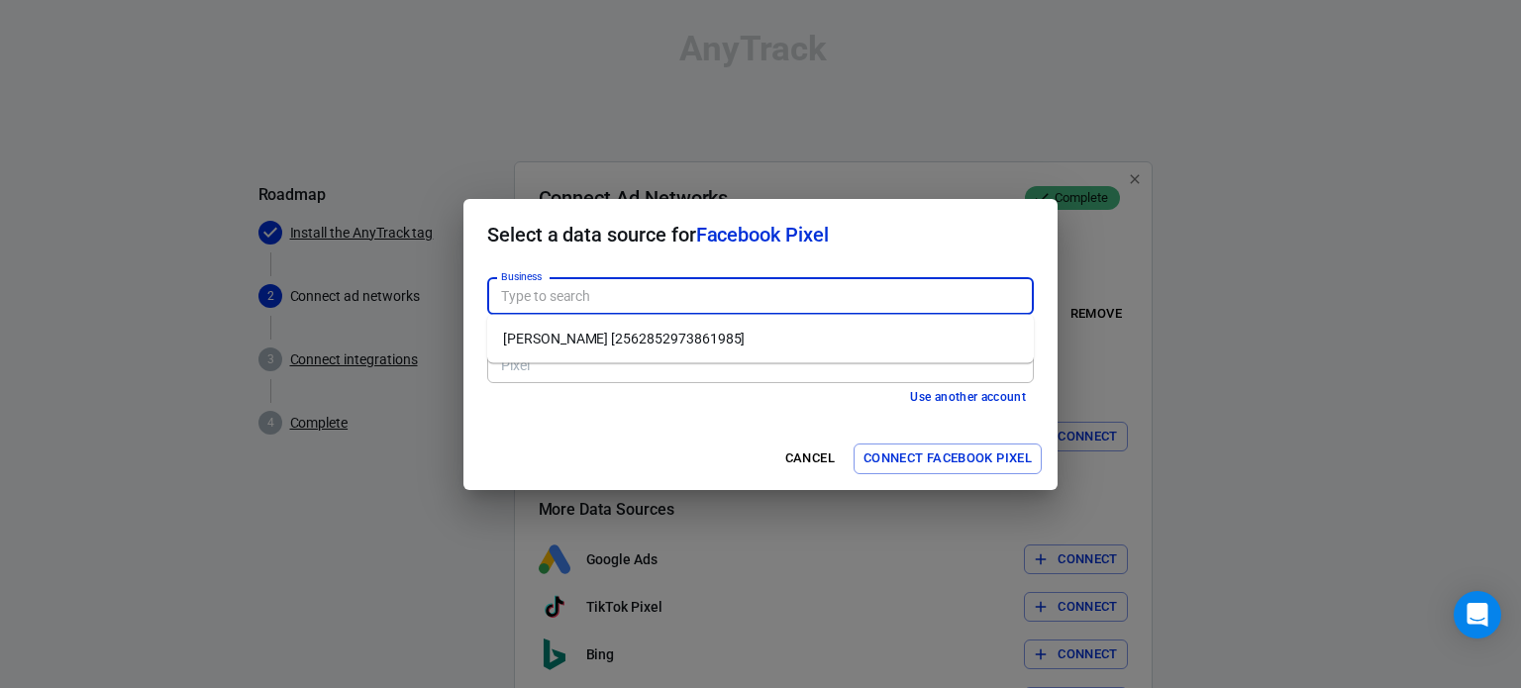
click at [713, 329] on li "[PERSON_NAME] [2562852973861985]" at bounding box center [760, 339] width 547 height 33
type input "[PERSON_NAME] [2562852973861985]"
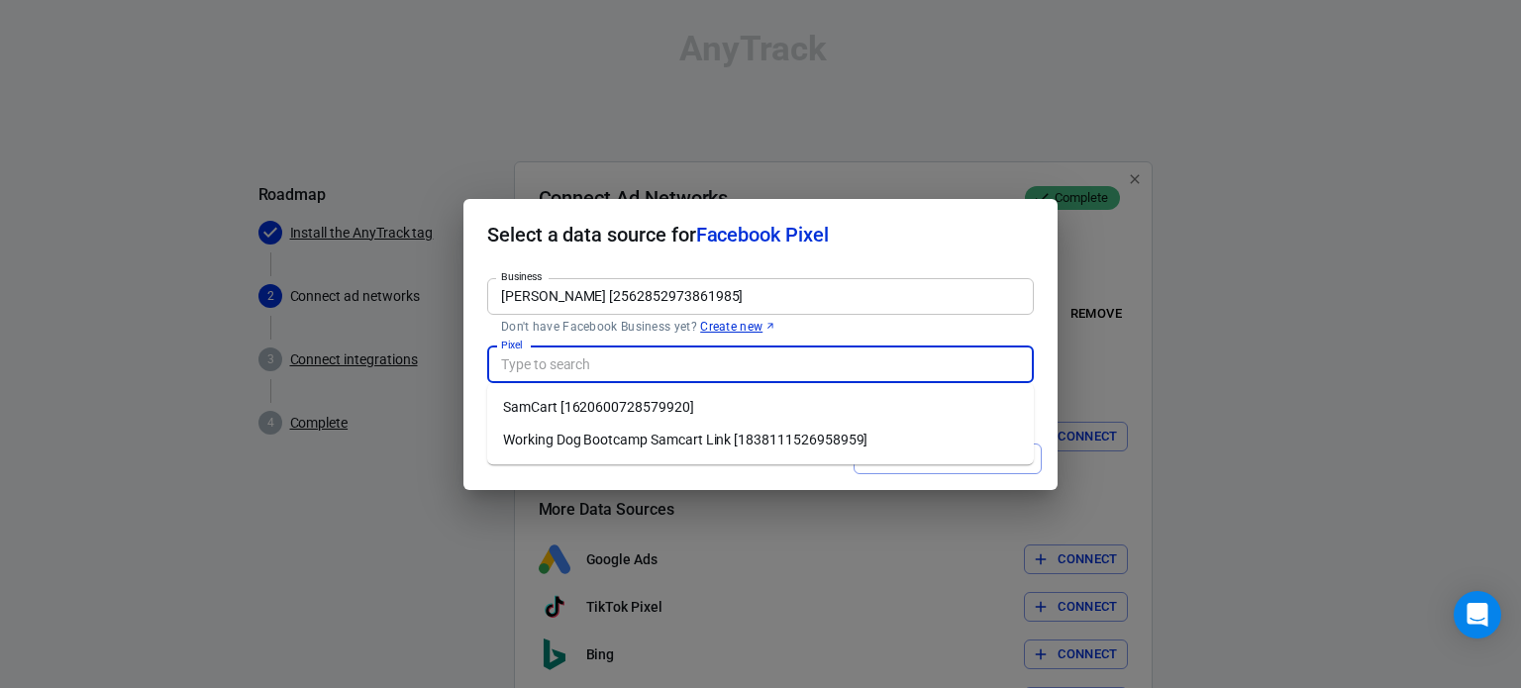
click at [643, 372] on input "Pixel" at bounding box center [759, 365] width 532 height 25
click at [630, 406] on li "SamCart [1620600728579920]" at bounding box center [760, 407] width 547 height 33
type input "SamCart [1620600728579920]"
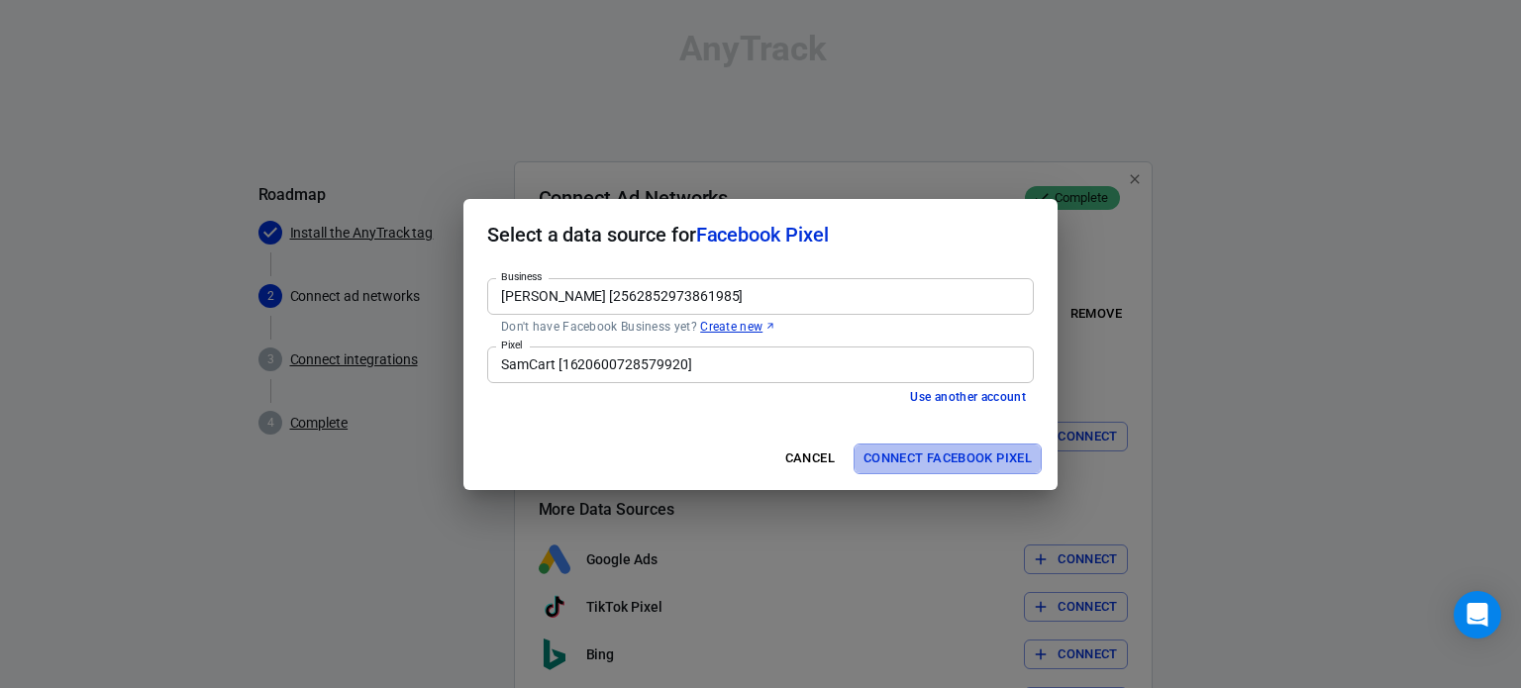
click at [949, 455] on button "Connect Facebook Pixel" at bounding box center [948, 459] width 188 height 31
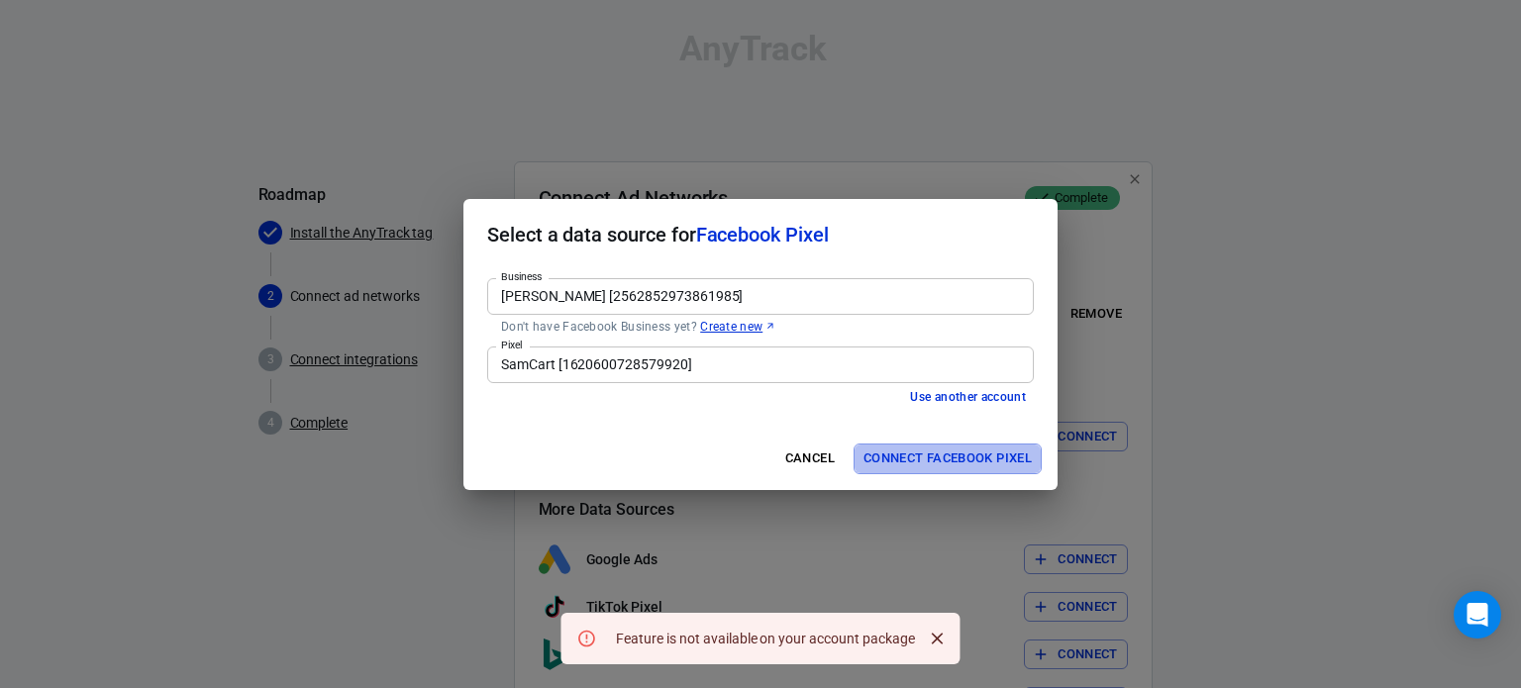
click at [950, 457] on button "Connect Facebook Pixel" at bounding box center [948, 459] width 188 height 31
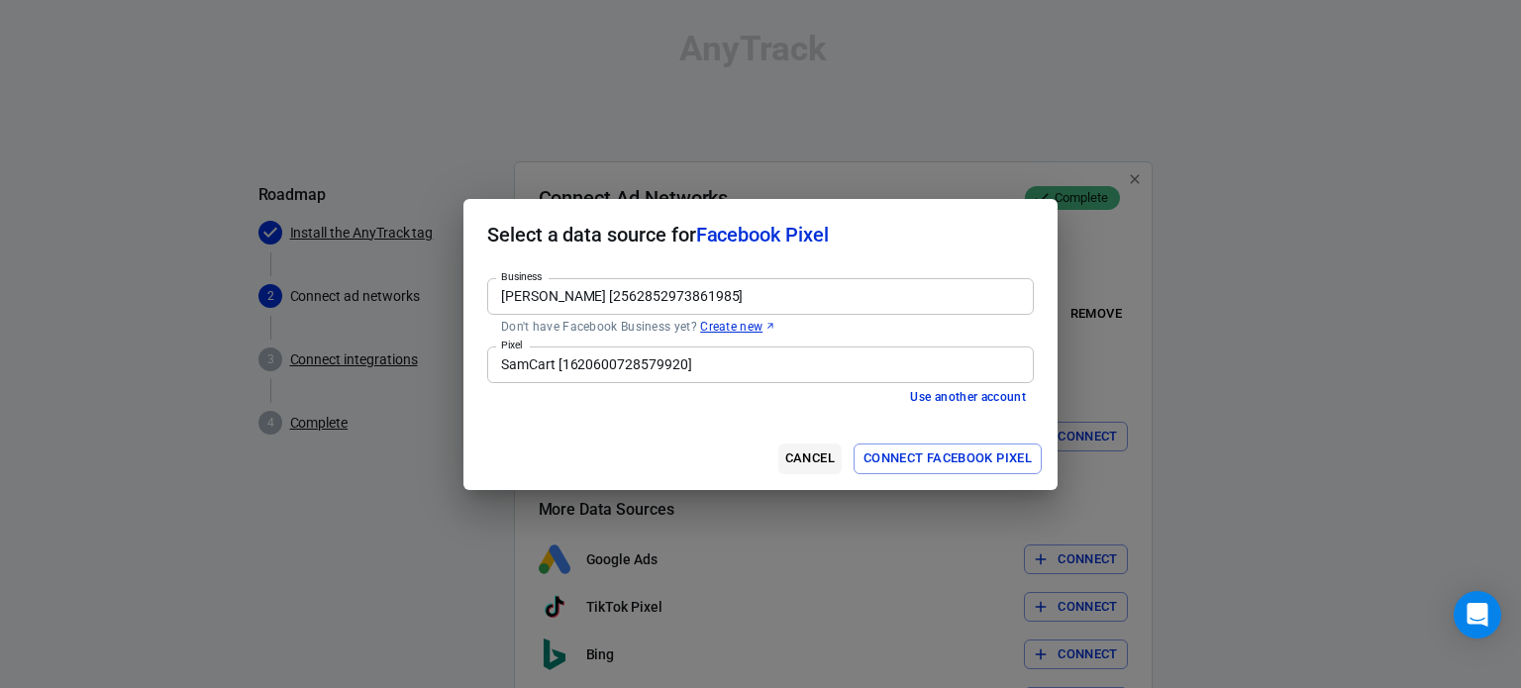
click at [804, 459] on button "Cancel" at bounding box center [809, 459] width 63 height 31
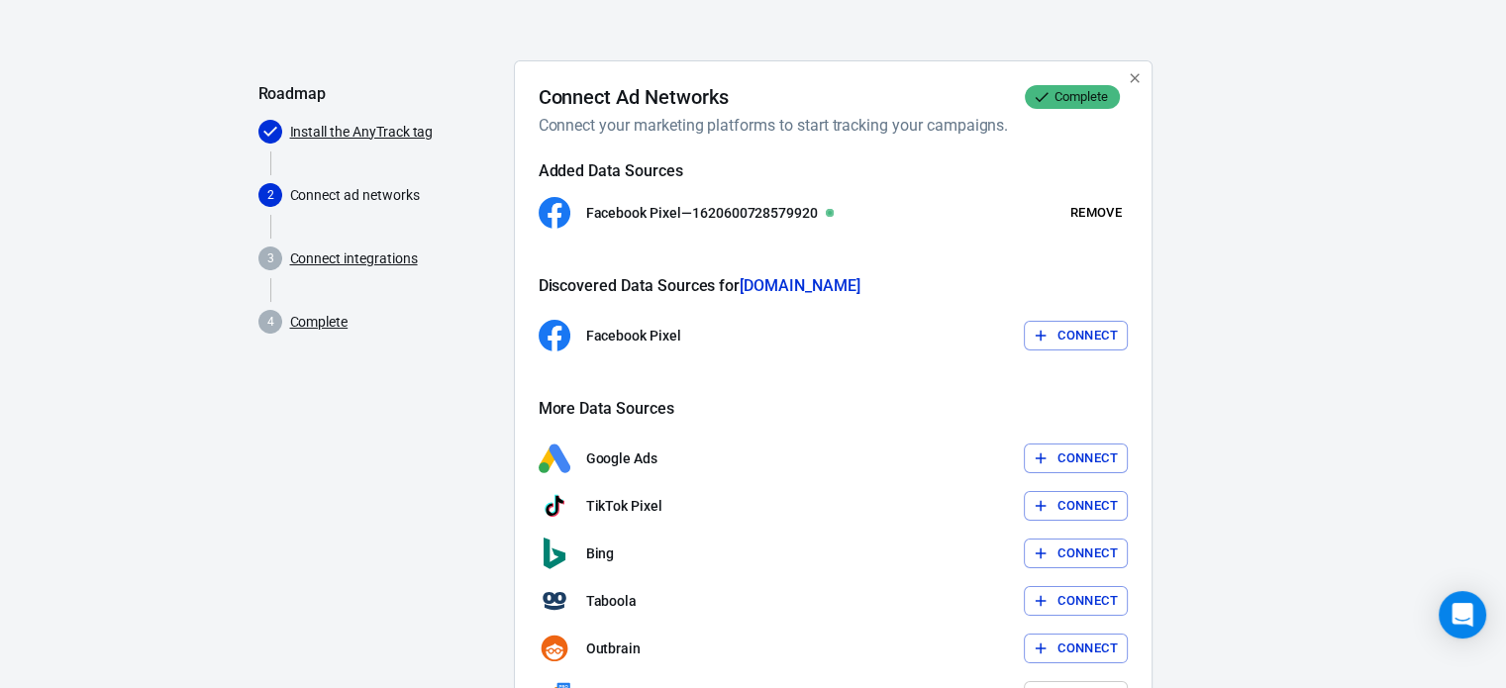
scroll to position [256, 0]
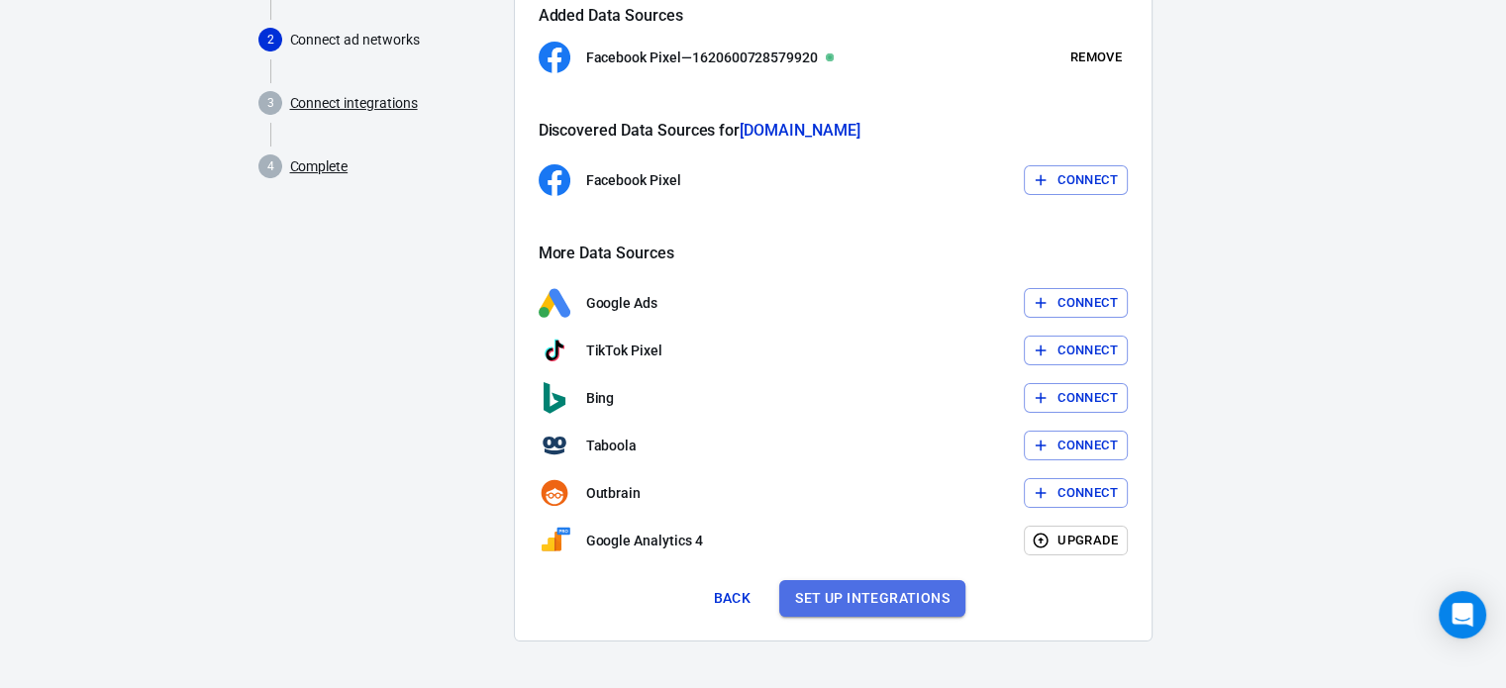
click at [844, 593] on button "Set up integrations" at bounding box center [872, 598] width 186 height 37
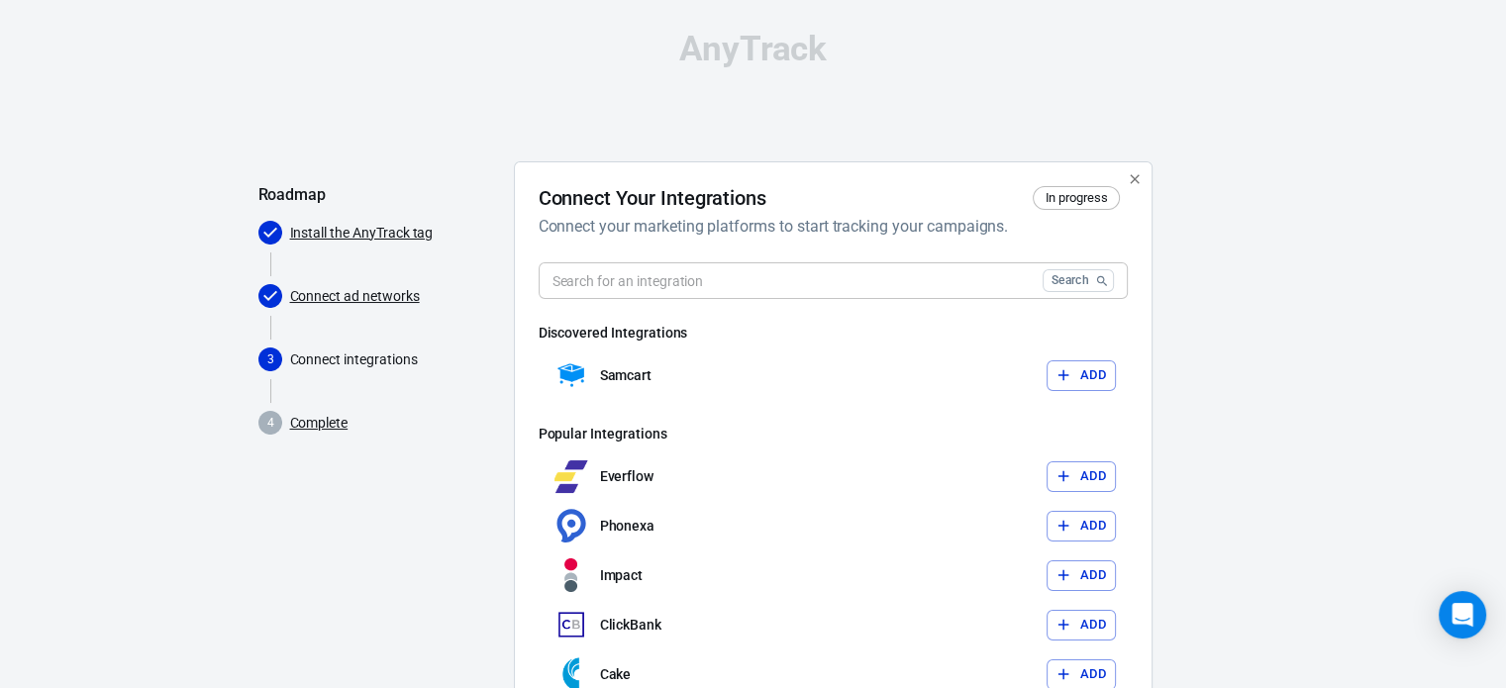
click at [763, 443] on h6 "Popular Integrations" at bounding box center [833, 434] width 589 height 20
click at [887, 272] on input "text" at bounding box center [787, 280] width 496 height 37
click at [1180, 282] on div at bounding box center [1208, 480] width 80 height 639
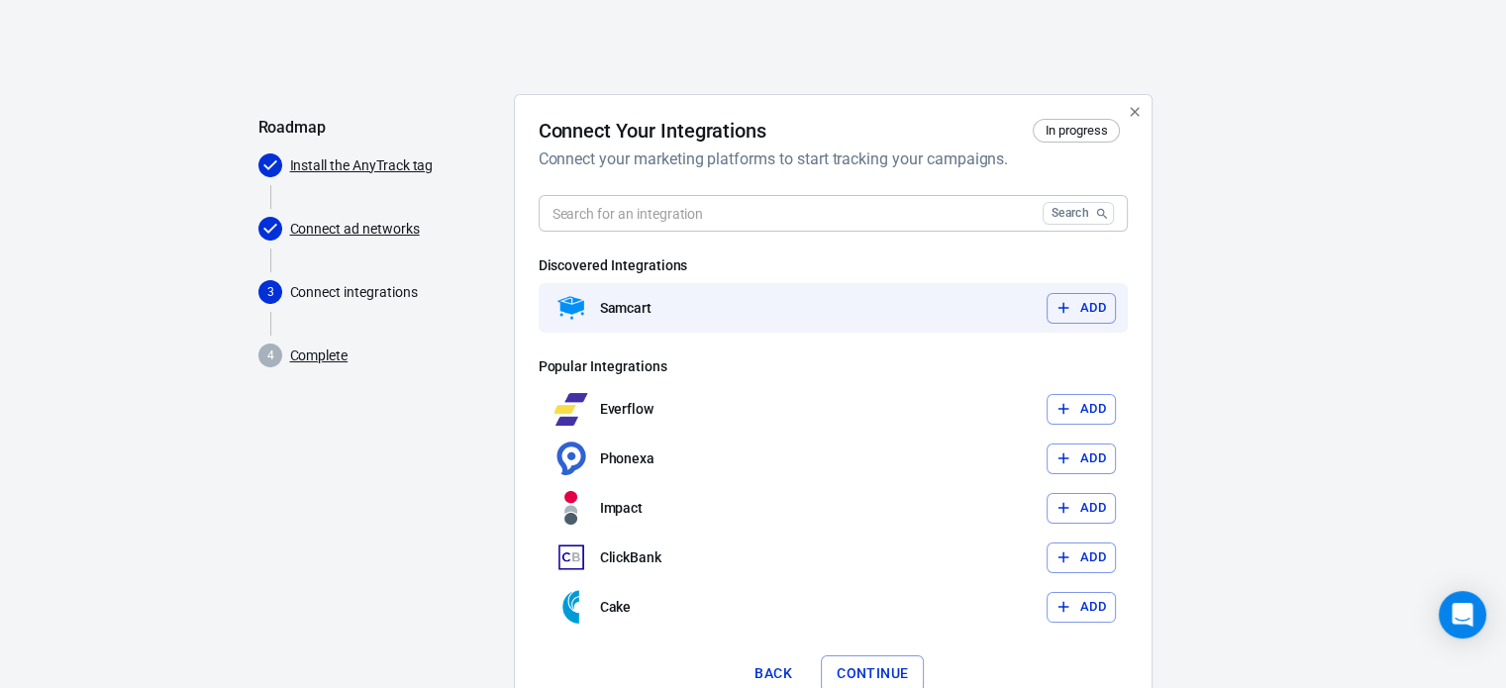
scroll to position [10, 0]
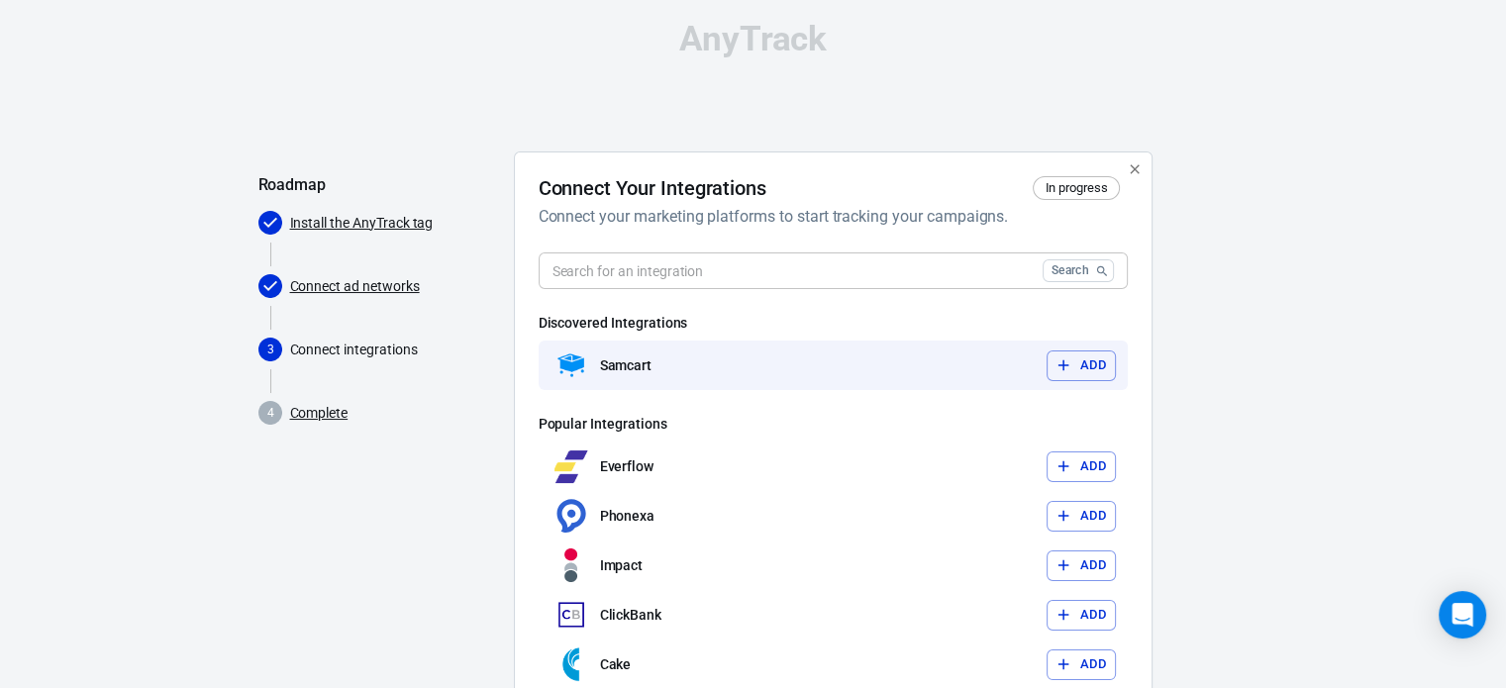
click at [1093, 366] on button "Add" at bounding box center [1081, 366] width 69 height 31
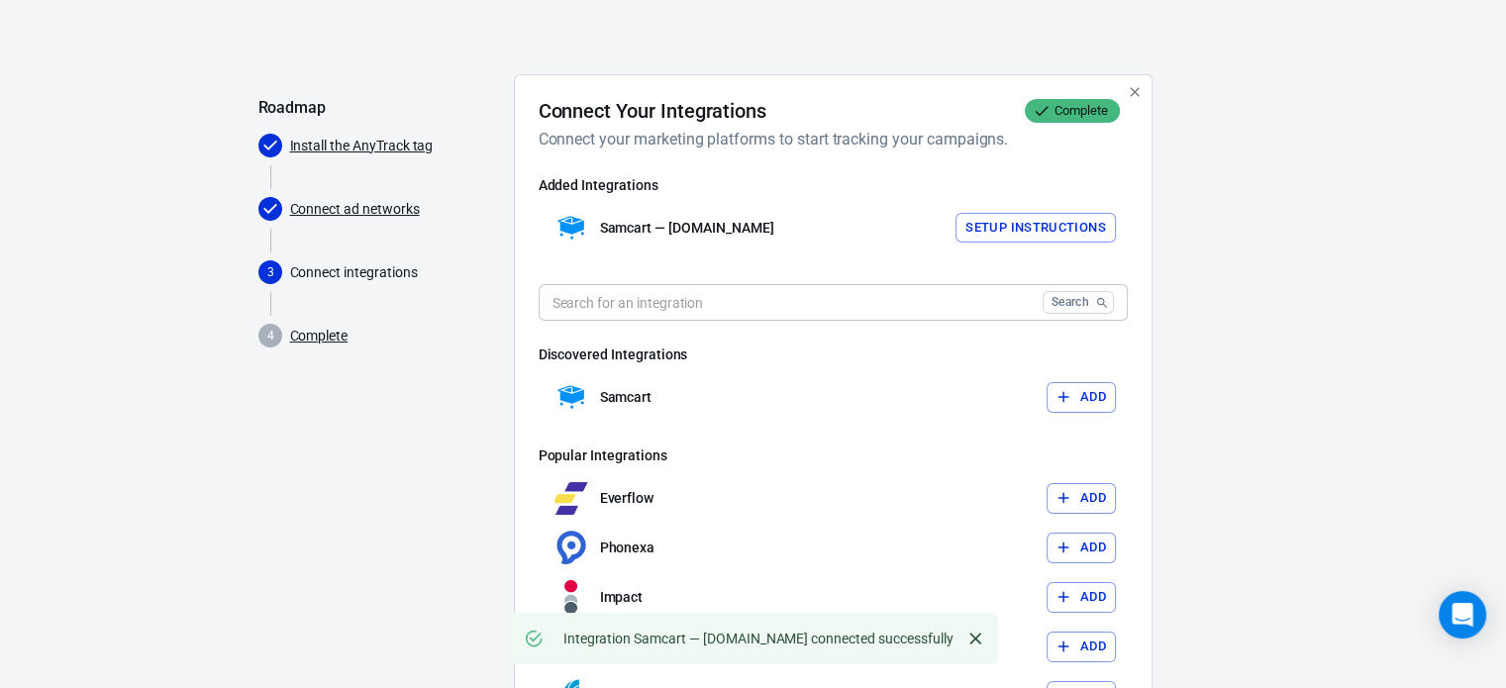
scroll to position [143, 0]
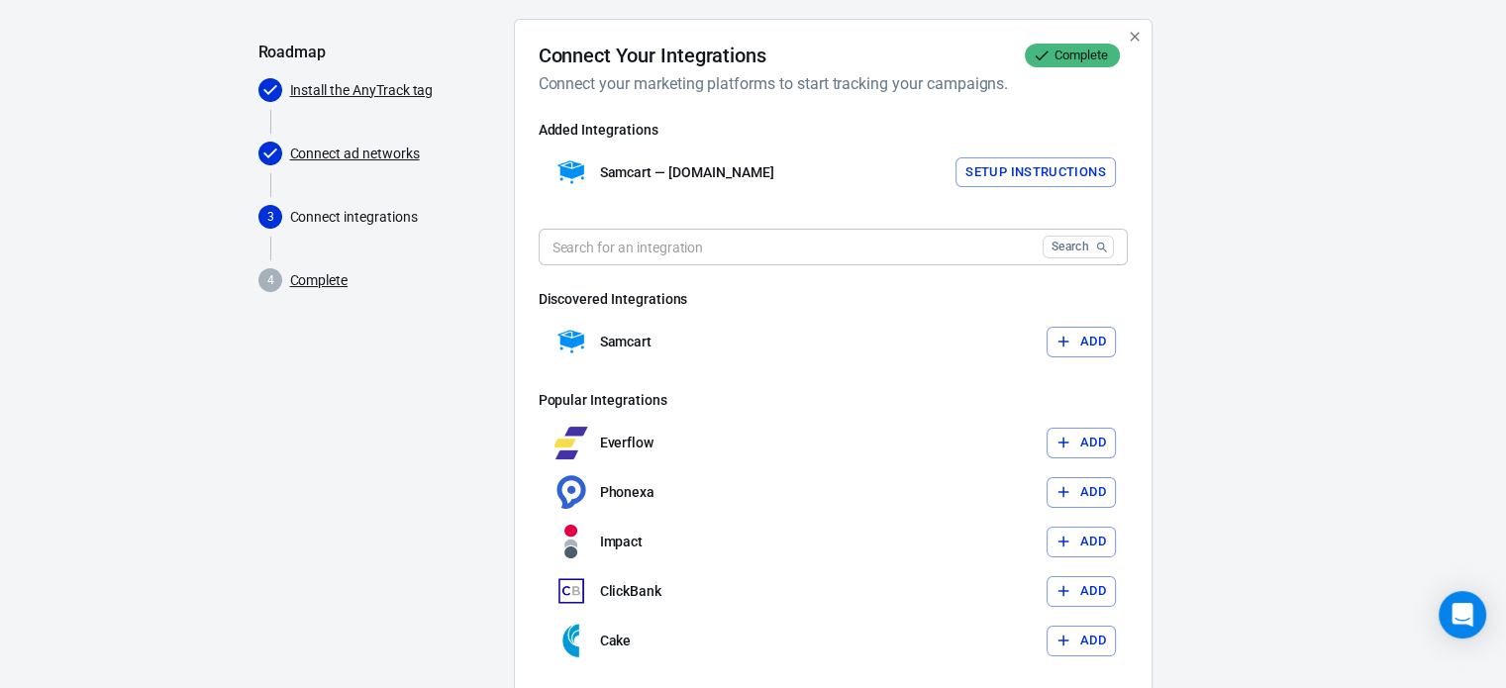
click at [1039, 177] on button "Setup Instructions" at bounding box center [1036, 172] width 160 height 31
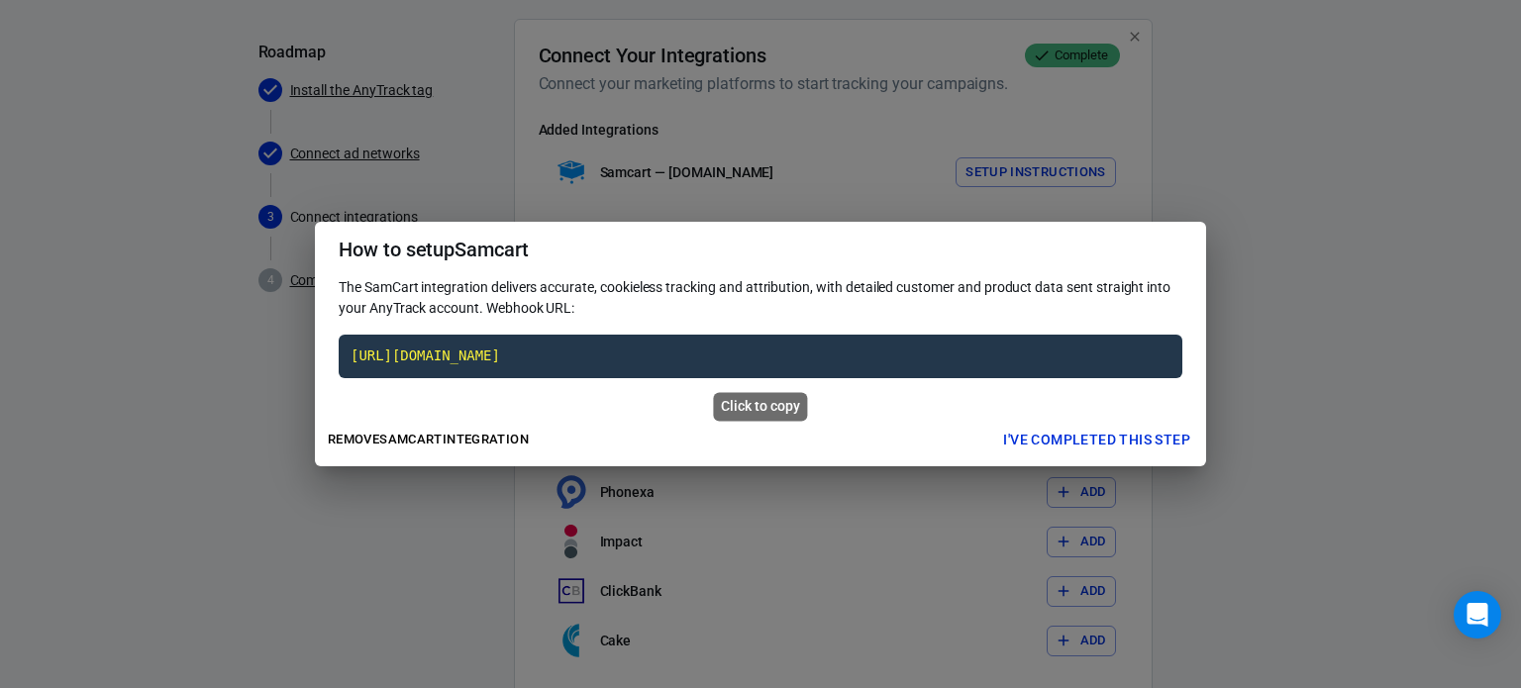
click at [555, 355] on code "https://t1.anytrack.io/jgWXYgsf/collect/samcart-samcartcom" at bounding box center [761, 357] width 844 height 44
click at [523, 280] on span "The SamCart integration delivers accurate, cookieless tracking and attribution,…" at bounding box center [755, 297] width 832 height 37
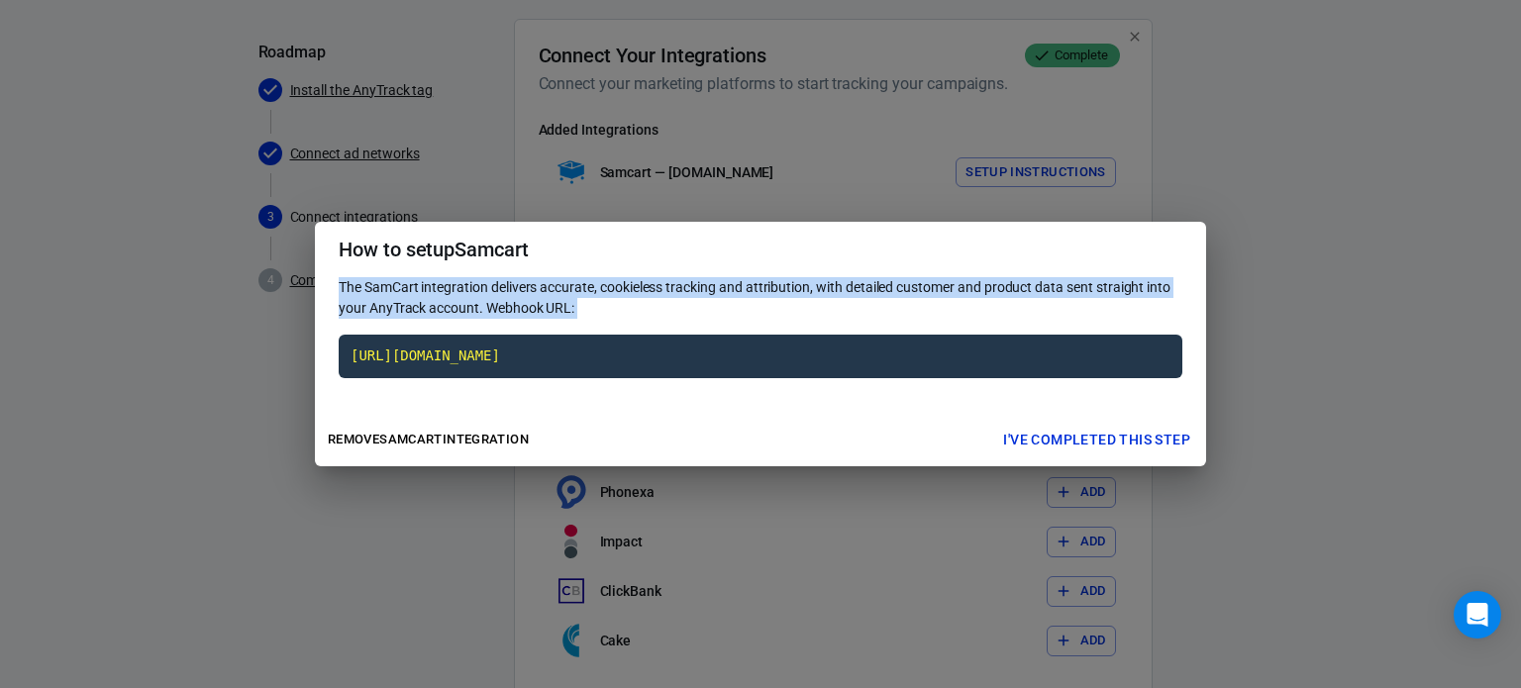
click at [523, 280] on span "The SamCart integration delivers accurate, cookieless tracking and attribution,…" at bounding box center [755, 297] width 832 height 37
click at [618, 306] on div "The SamCart integration delivers accurate, cookieless tracking and attribution,…" at bounding box center [761, 298] width 844 height 42
drag, startPoint x: 586, startPoint y: 303, endPoint x: 303, endPoint y: 238, distance: 290.6
click at [303, 238] on div "How to setup Samcart The SamCart integration delivers accurate, cookieless trac…" at bounding box center [760, 344] width 1521 height 688
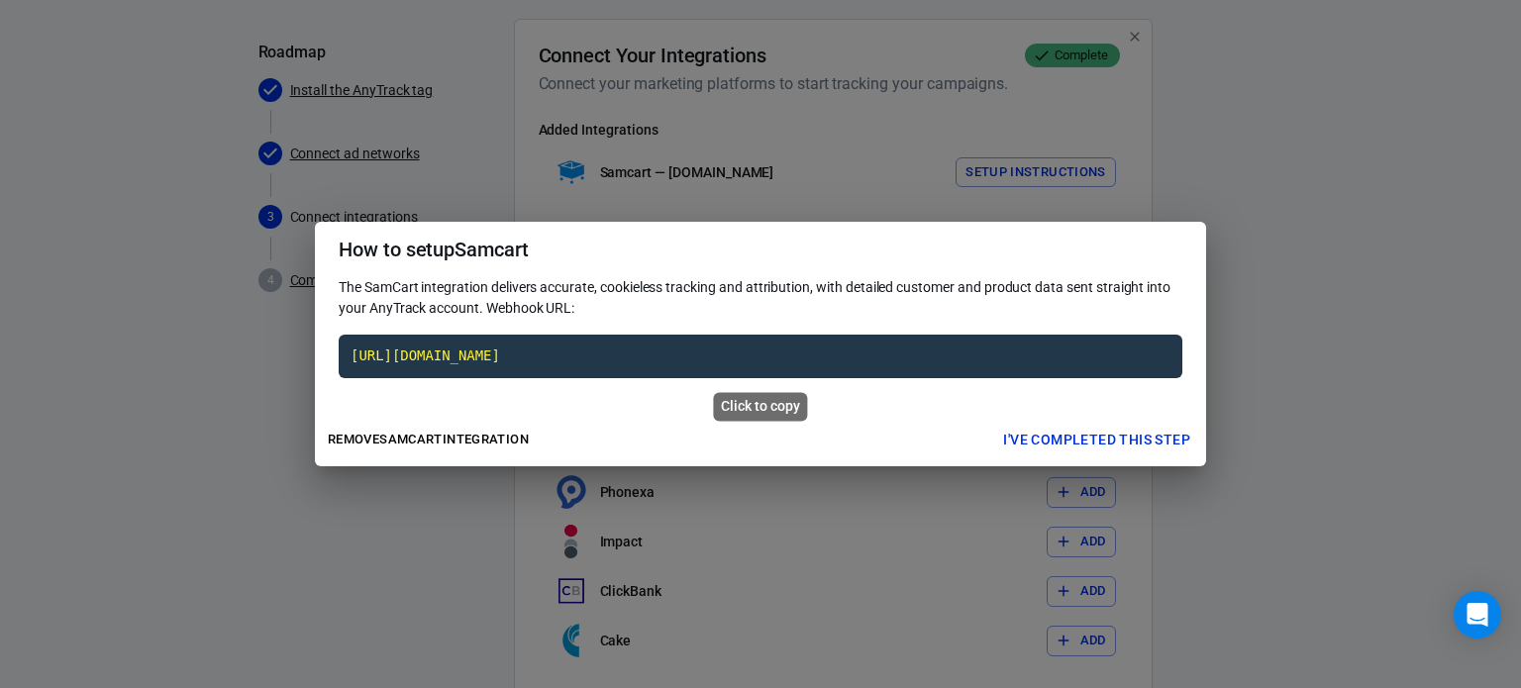
click at [534, 355] on code "https://t1.anytrack.io/jgWXYgsf/collect/samcart-samcartcom" at bounding box center [761, 357] width 844 height 44
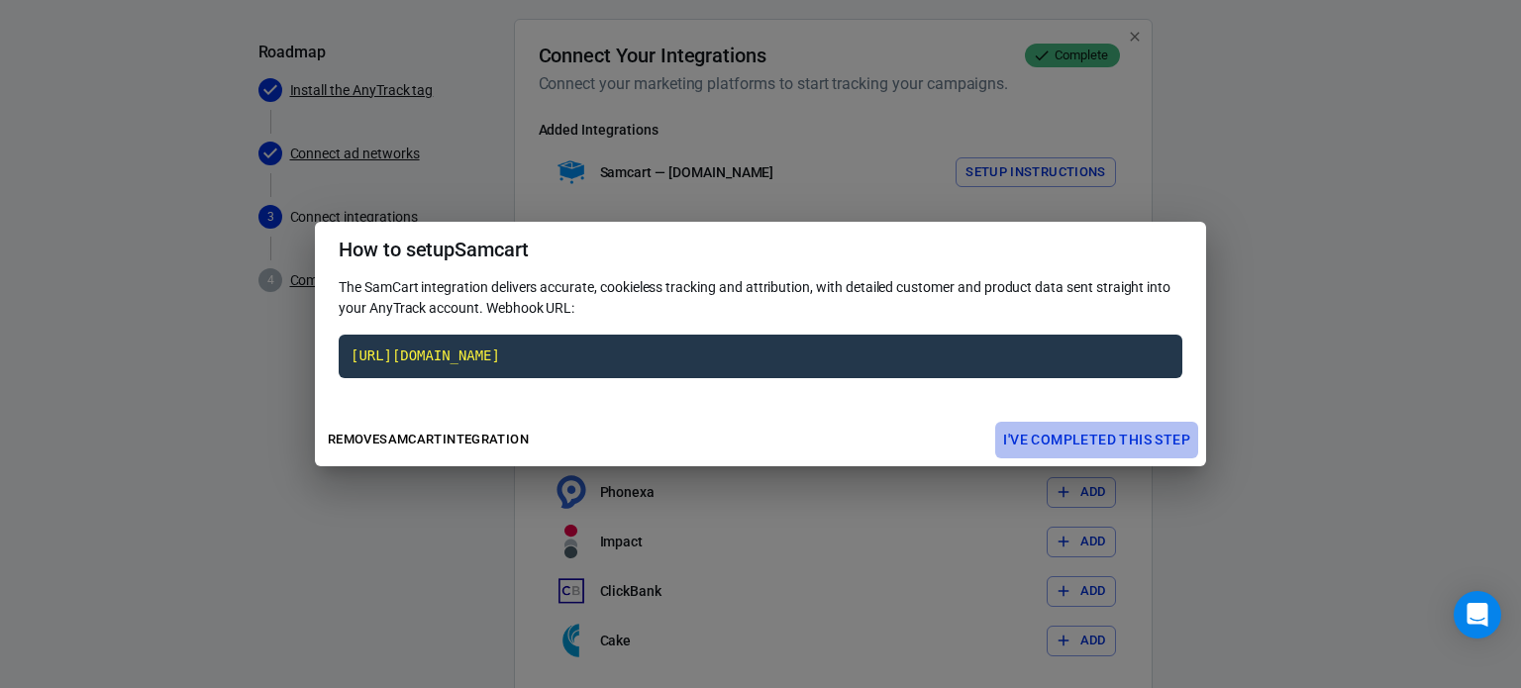
click at [1090, 435] on button "I've completed this step" at bounding box center [1096, 440] width 203 height 37
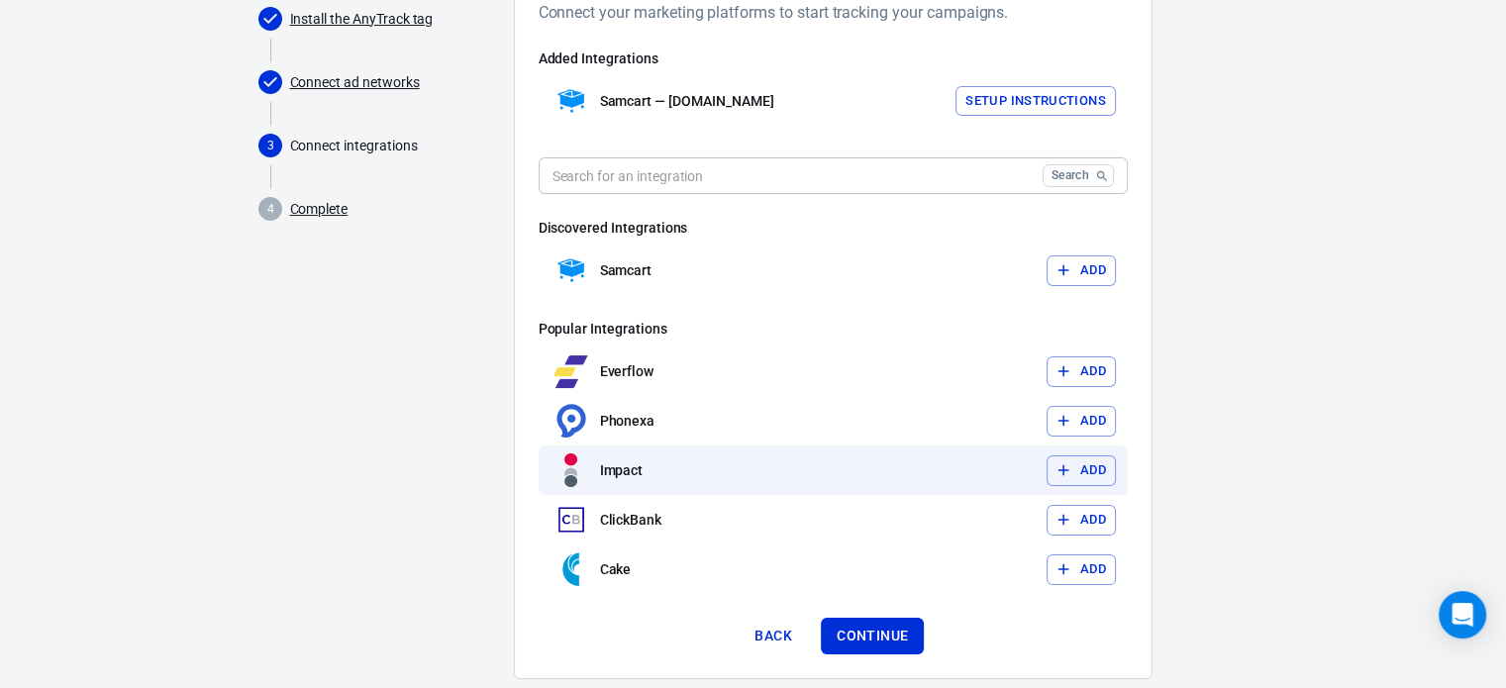
scroll to position [252, 0]
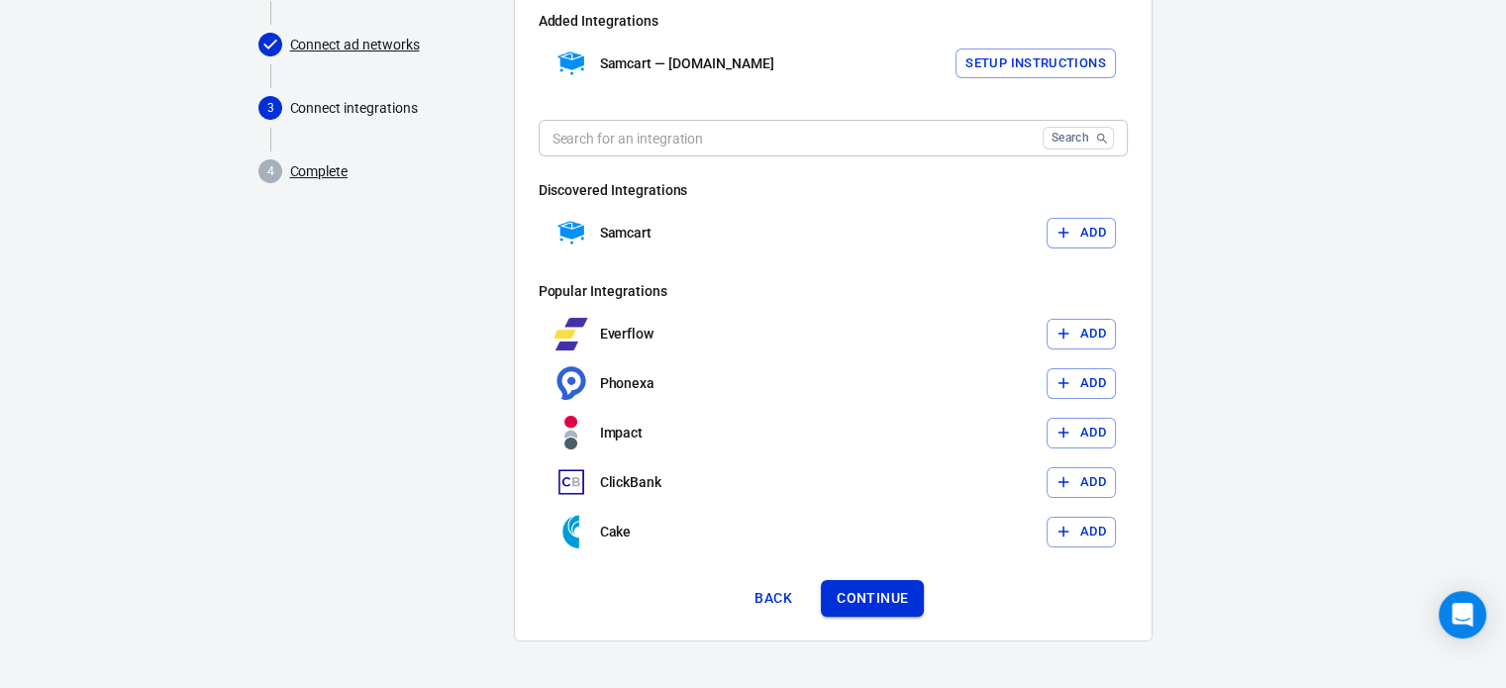
click at [848, 598] on button "Continue" at bounding box center [872, 598] width 103 height 37
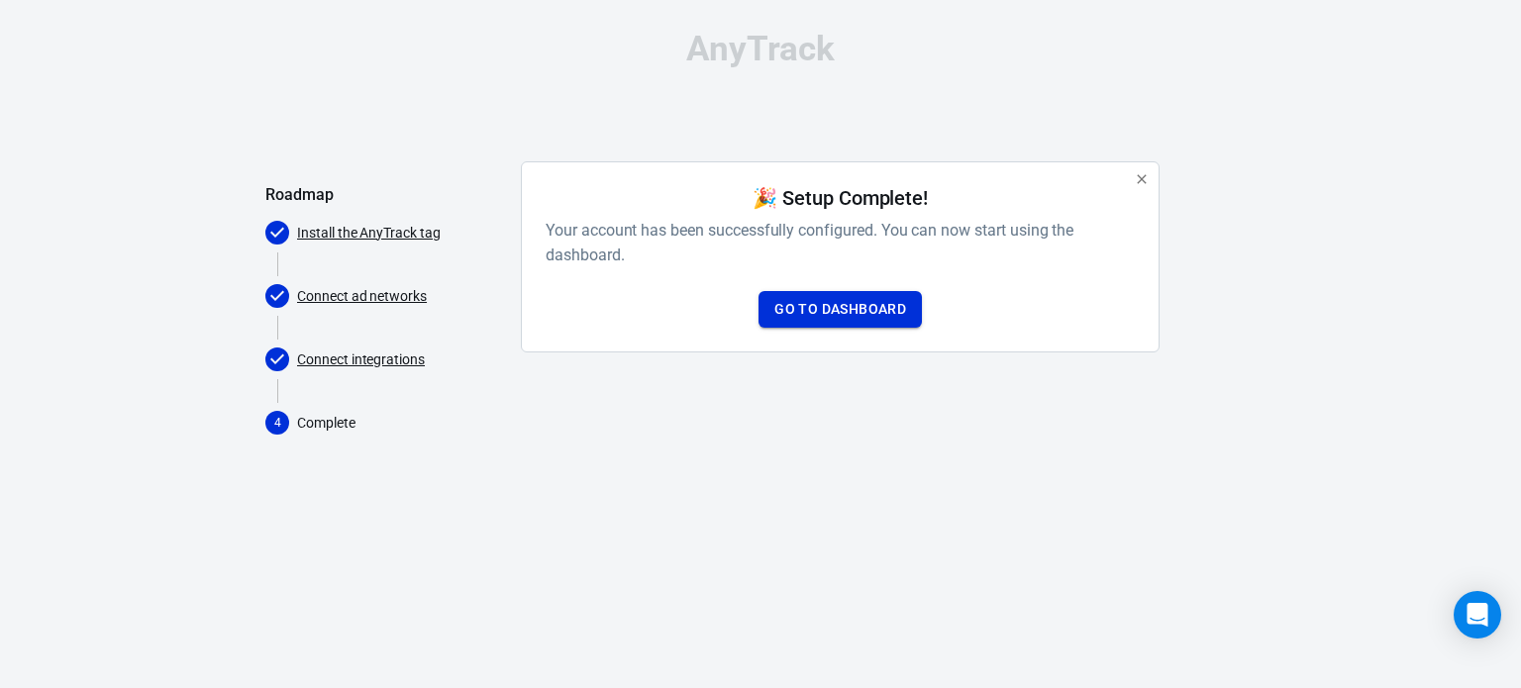
click at [820, 311] on link "Go to Dashboard" at bounding box center [839, 309] width 163 height 37
